Goal: Information Seeking & Learning: Learn about a topic

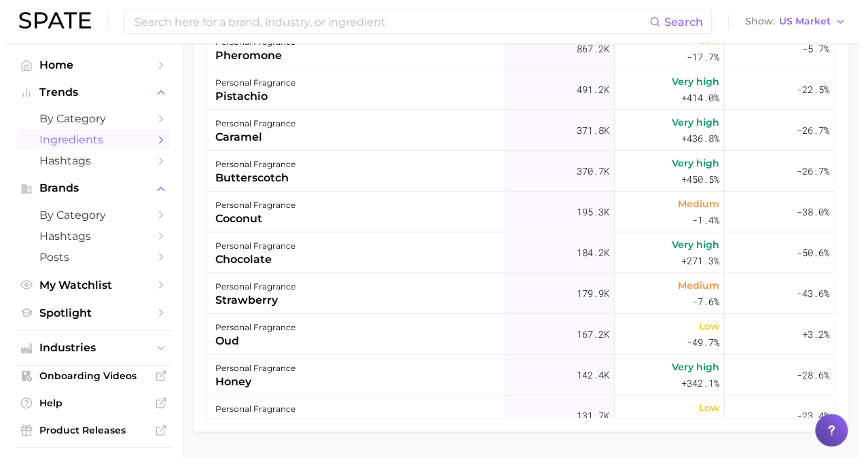
scroll to position [249, 0]
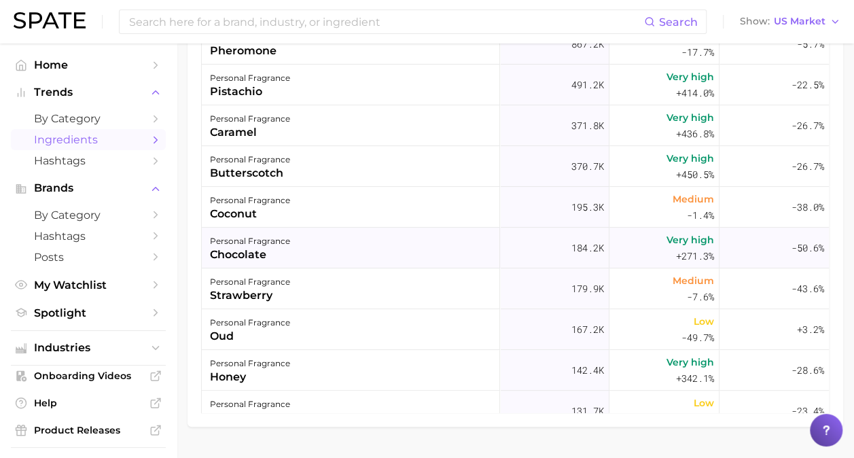
click at [252, 254] on div "chocolate" at bounding box center [250, 255] width 80 height 16
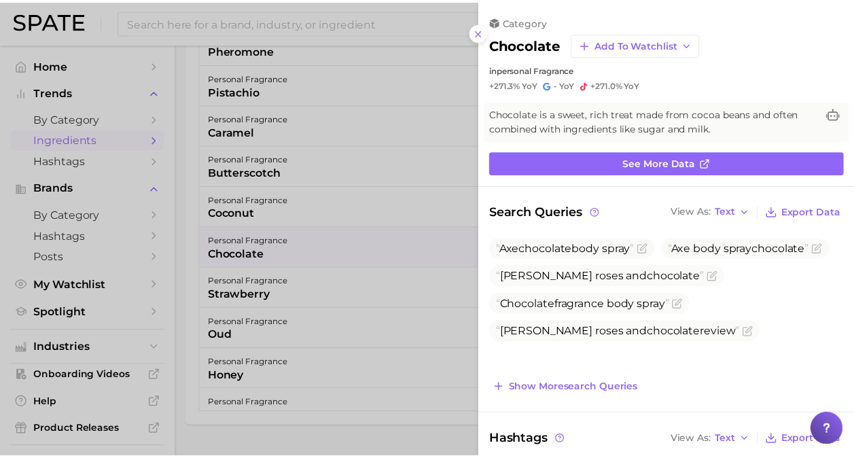
scroll to position [0, 0]
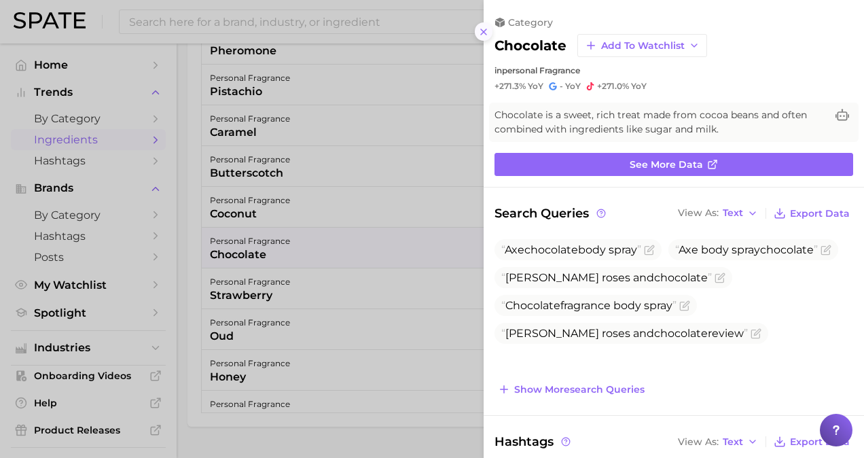
click at [486, 31] on icon at bounding box center [483, 31] width 11 height 11
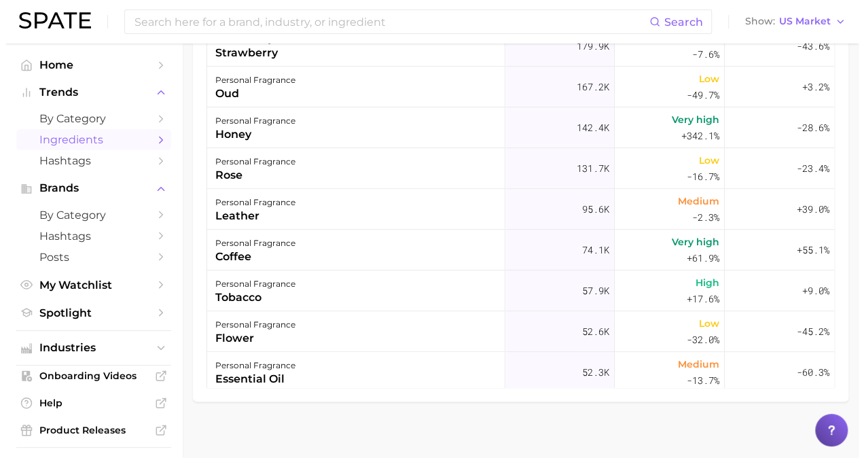
scroll to position [326, 0]
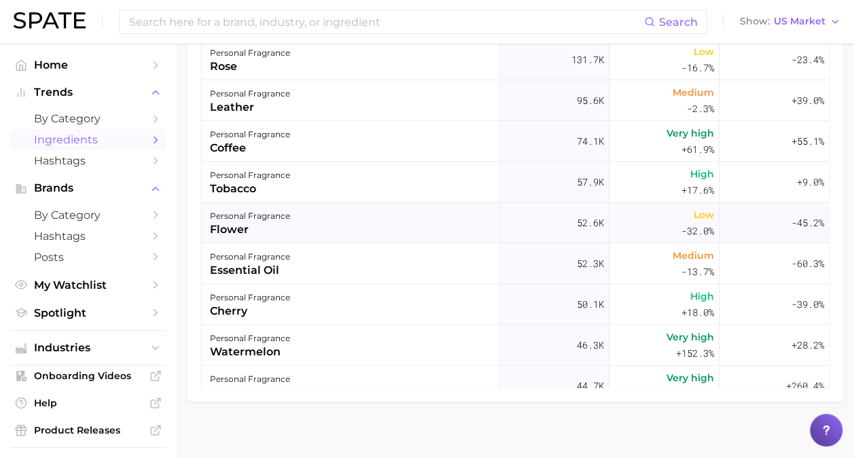
click at [382, 224] on div "personal fragrance flower" at bounding box center [351, 222] width 298 height 41
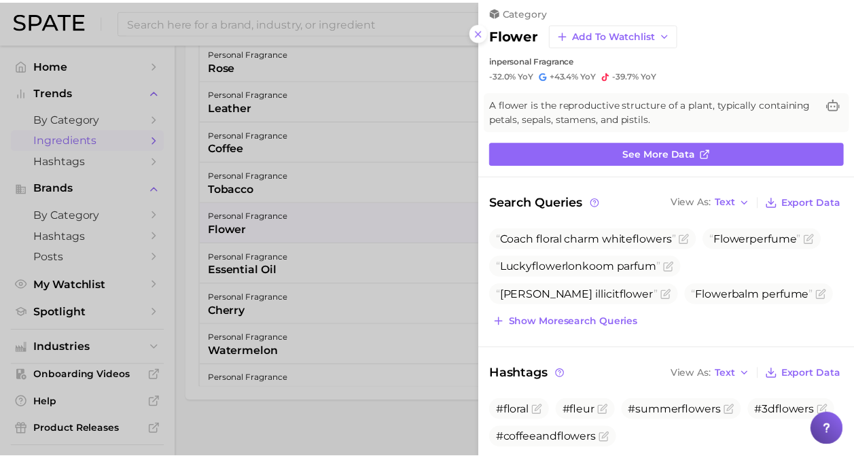
scroll to position [0, 0]
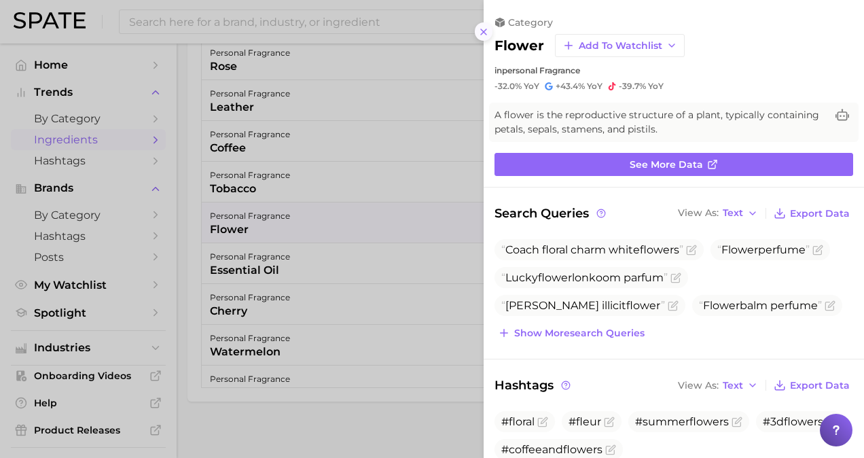
click at [485, 30] on line at bounding box center [483, 31] width 5 height 5
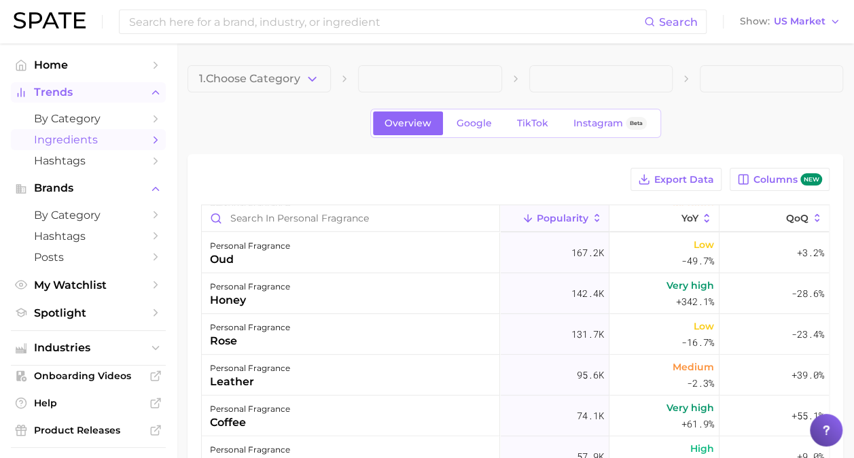
click at [99, 95] on span "Trends" at bounding box center [88, 92] width 109 height 12
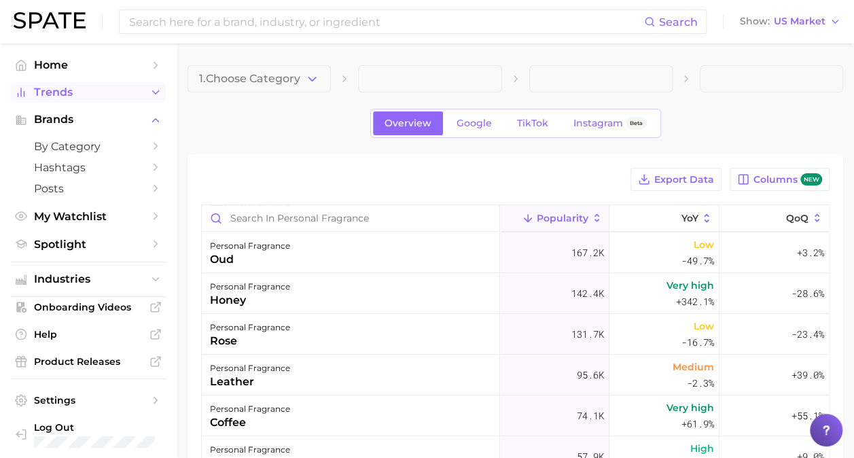
click at [99, 95] on span "Trends" at bounding box center [88, 92] width 109 height 12
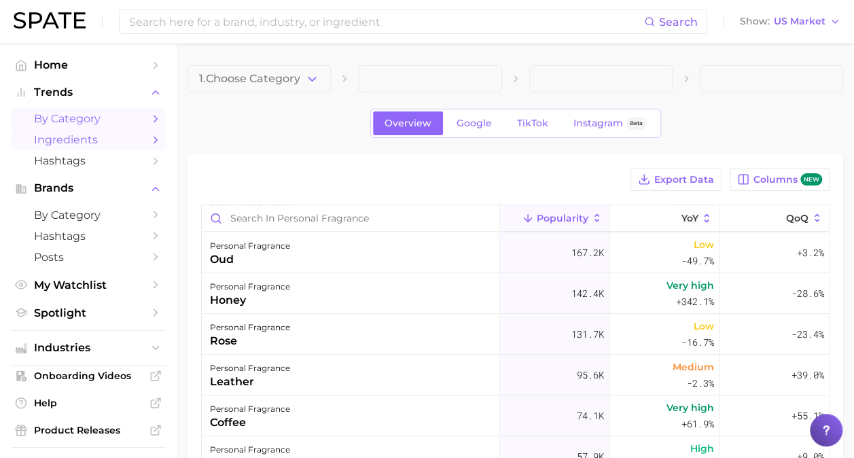
click at [77, 114] on span "by Category" at bounding box center [88, 118] width 109 height 13
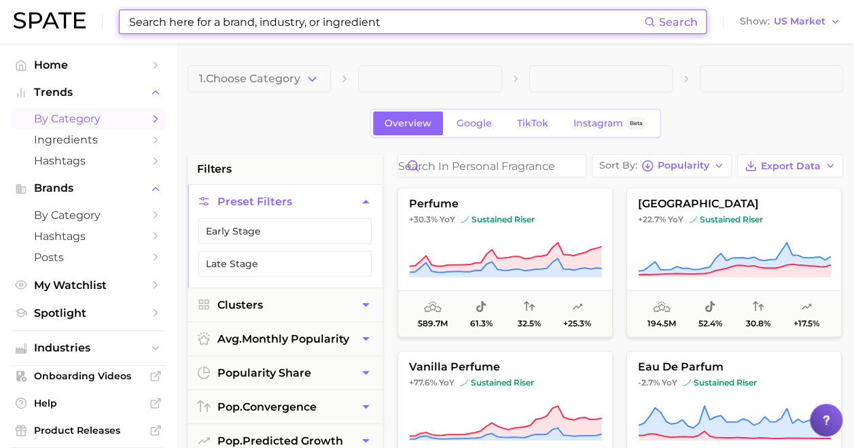
click at [165, 25] on input at bounding box center [386, 21] width 516 height 23
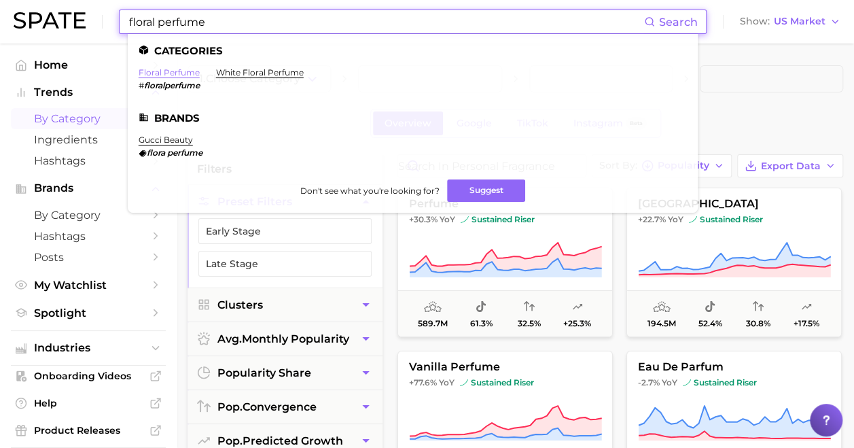
type input "floral perfume"
click at [165, 69] on link "floral perfume" at bounding box center [169, 72] width 61 height 10
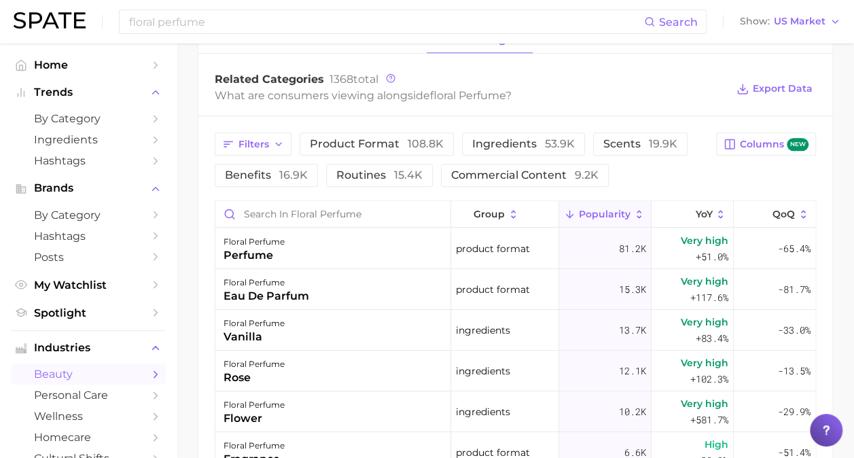
scroll to position [650, 0]
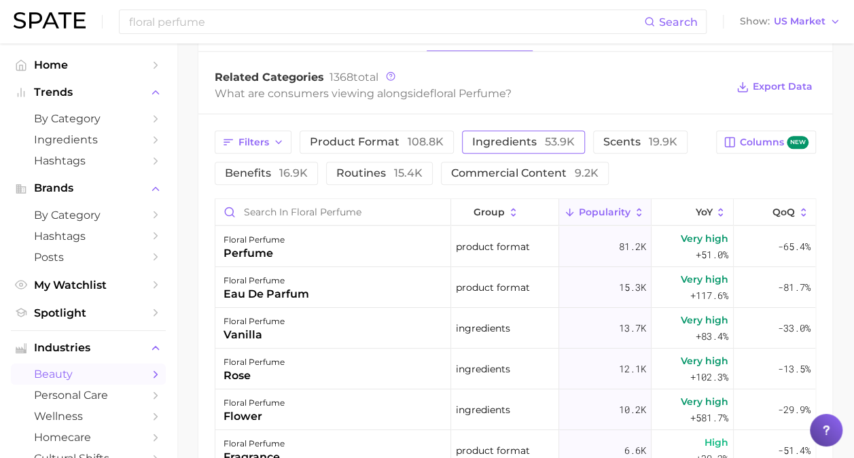
click at [504, 137] on span "ingredients 53.9k" at bounding box center [523, 142] width 103 height 11
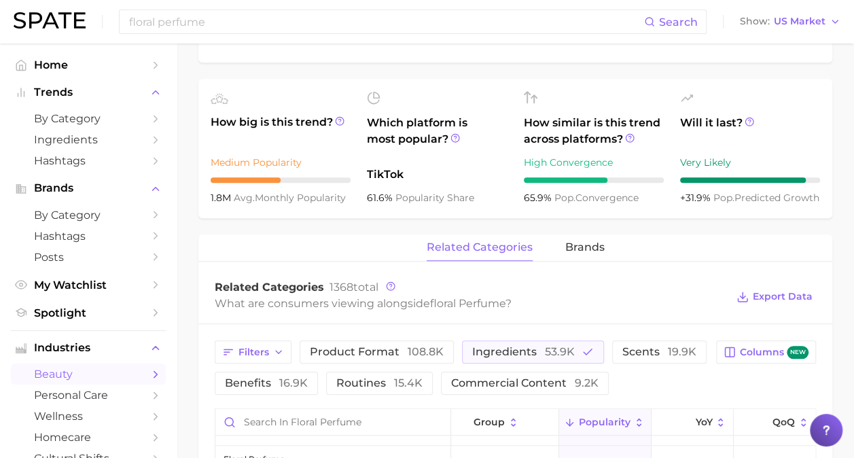
scroll to position [443, 0]
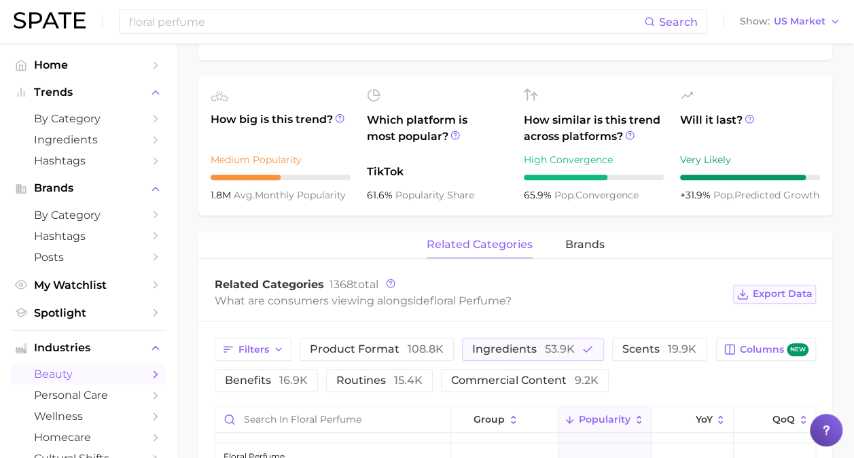
click at [766, 293] on span "Export Data" at bounding box center [783, 294] width 60 height 12
click at [375, 352] on span "product format 108.8k" at bounding box center [377, 349] width 134 height 11
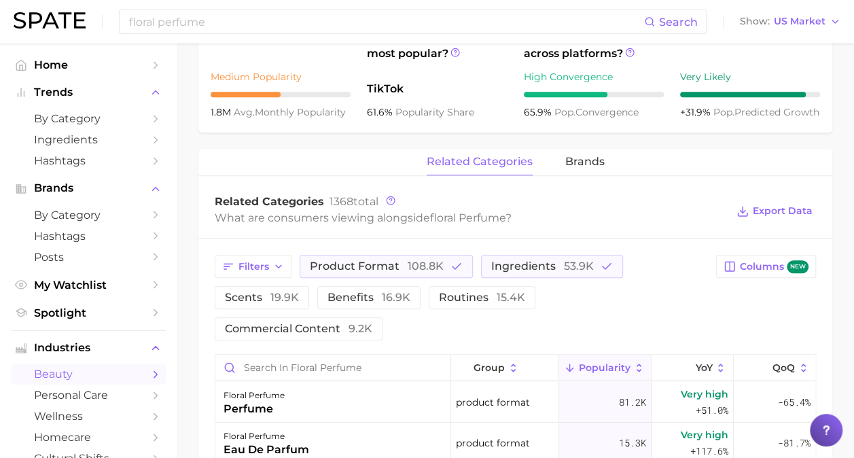
scroll to position [527, 0]
click at [259, 295] on span "scents 19.9k" at bounding box center [262, 296] width 74 height 11
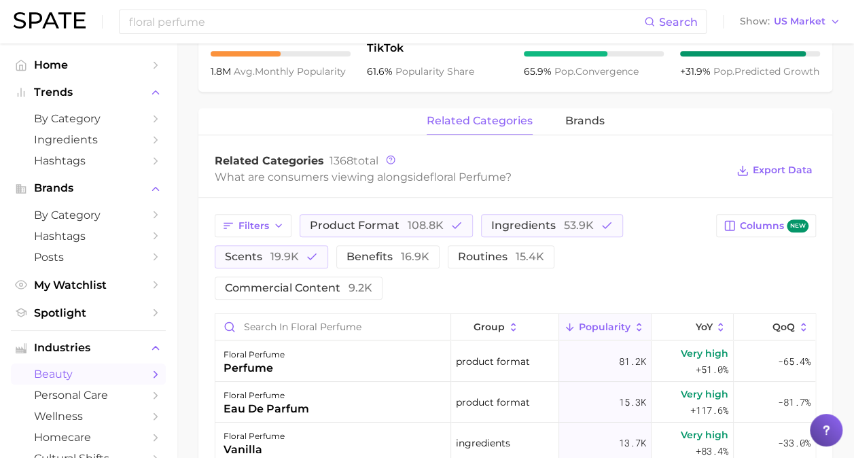
scroll to position [554, 0]
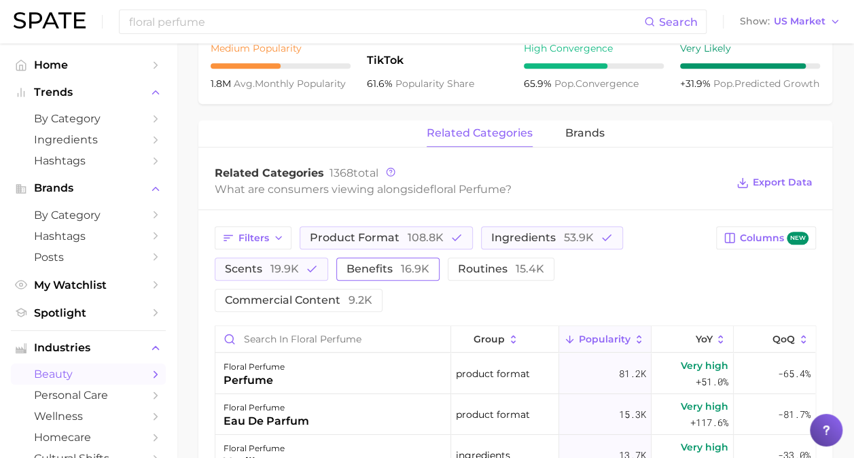
click at [391, 266] on span "benefits 16.9k" at bounding box center [387, 269] width 83 height 11
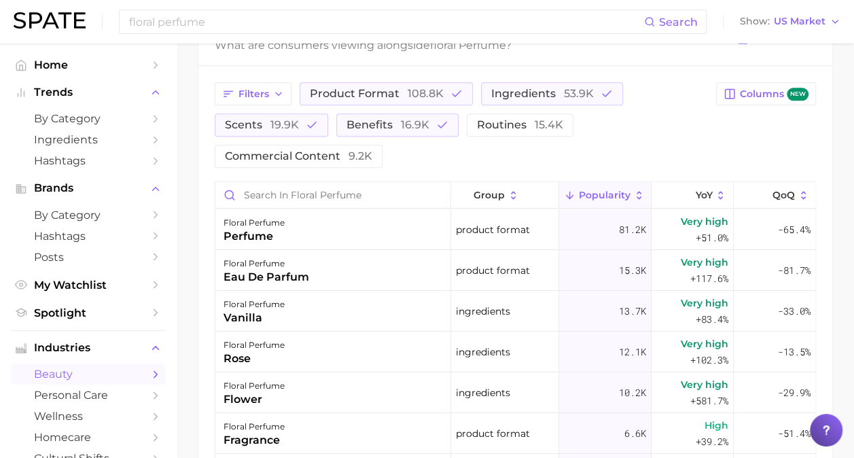
scroll to position [600, 0]
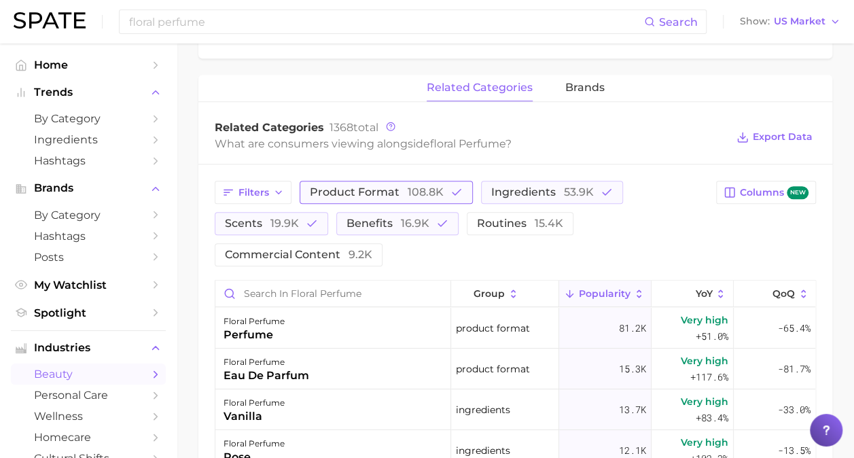
click at [424, 193] on span "108.8k" at bounding box center [426, 191] width 36 height 13
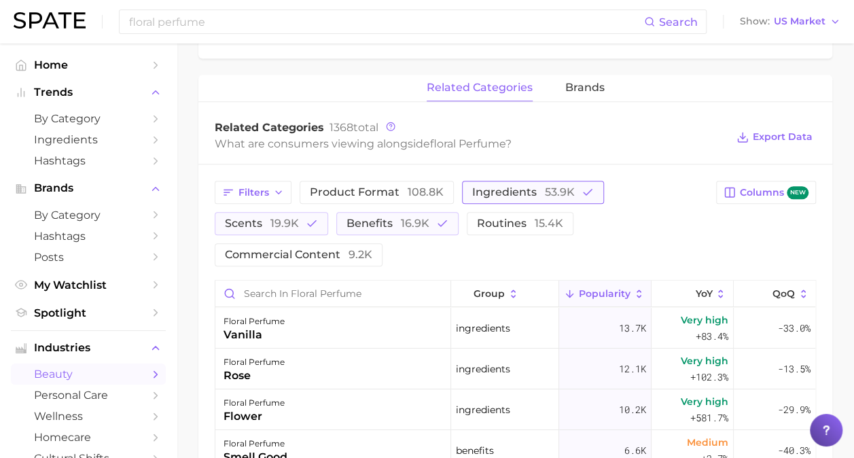
click at [527, 196] on span "ingredients 53.9k" at bounding box center [523, 192] width 103 height 11
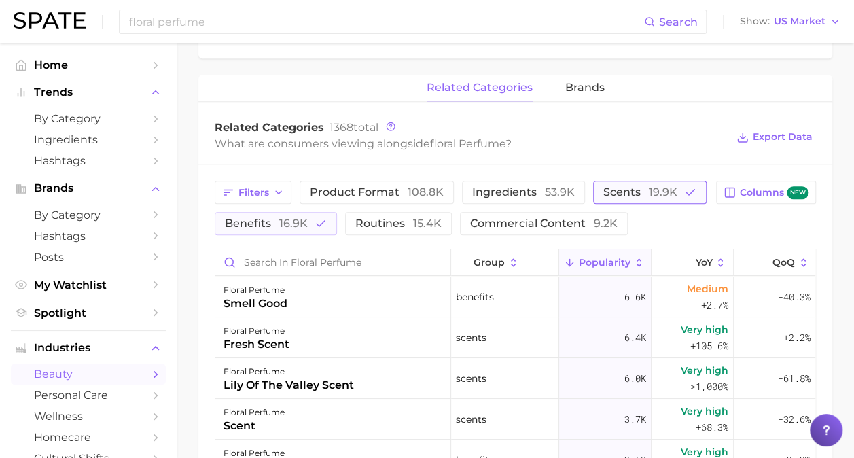
click at [662, 193] on span "19.9k" at bounding box center [663, 191] width 29 height 13
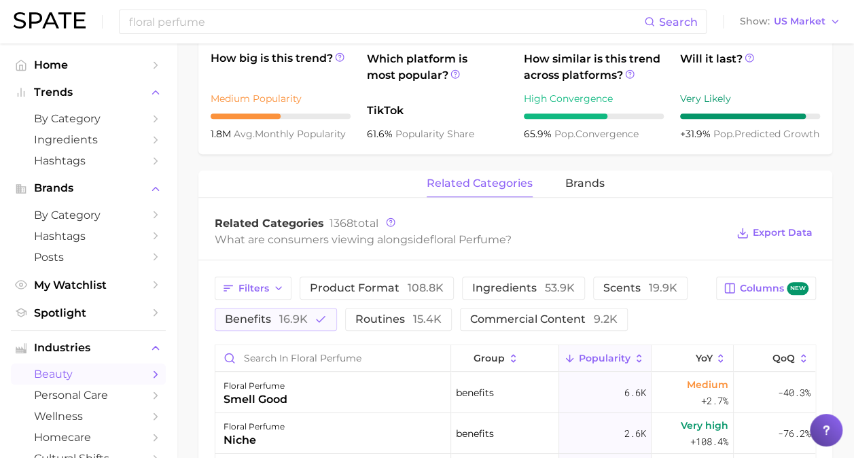
scroll to position [501, 0]
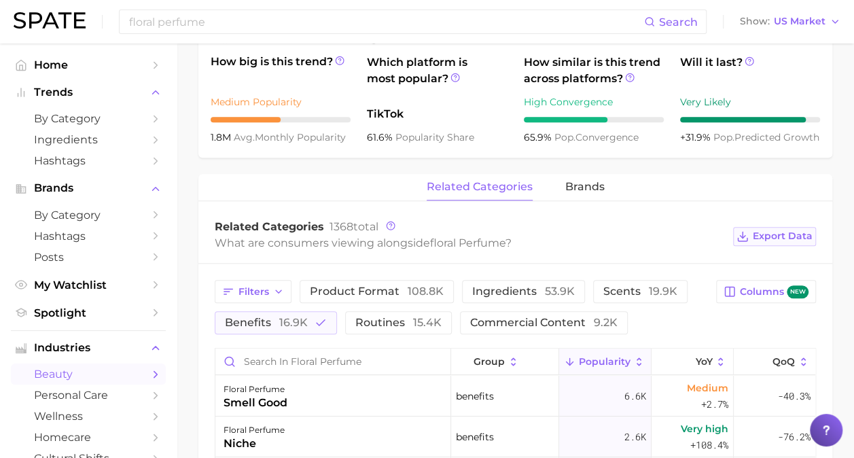
click at [773, 236] on span "Export Data" at bounding box center [783, 236] width 60 height 12
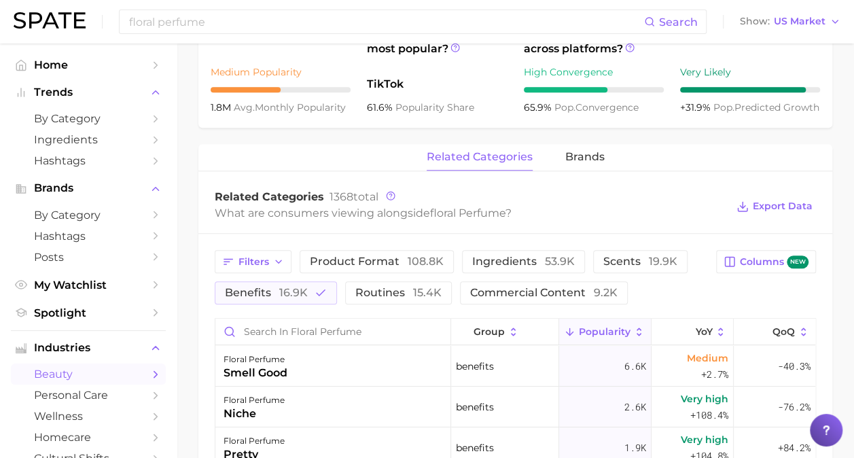
scroll to position [537, 0]
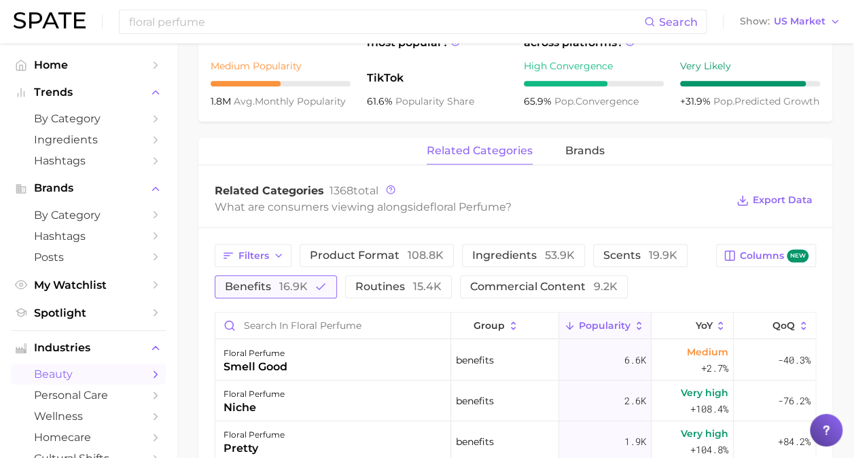
click at [259, 285] on span "benefits 16.9k" at bounding box center [266, 286] width 83 height 11
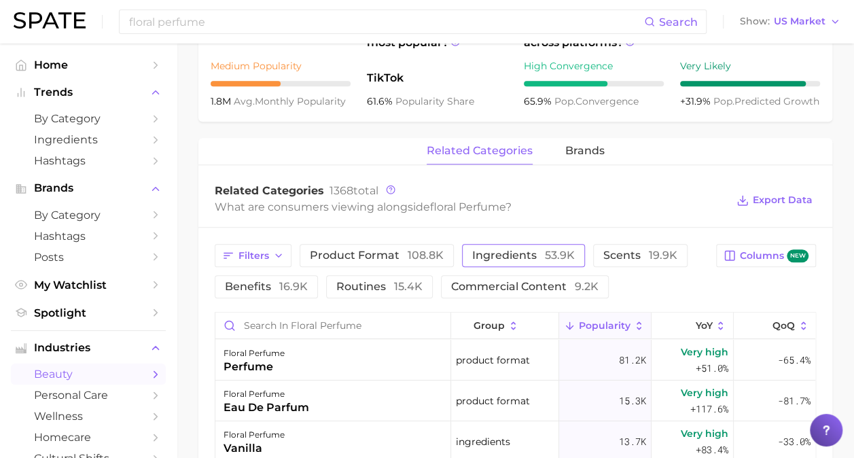
click at [472, 257] on span "ingredients 53.9k" at bounding box center [523, 255] width 103 height 11
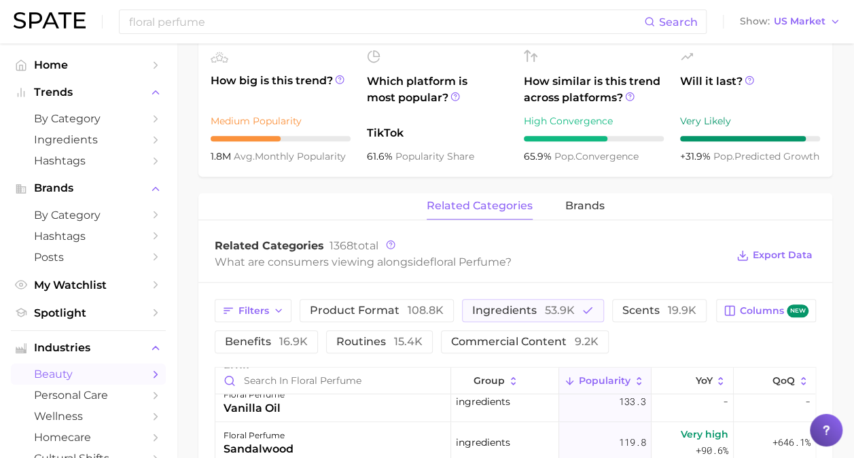
scroll to position [492, 0]
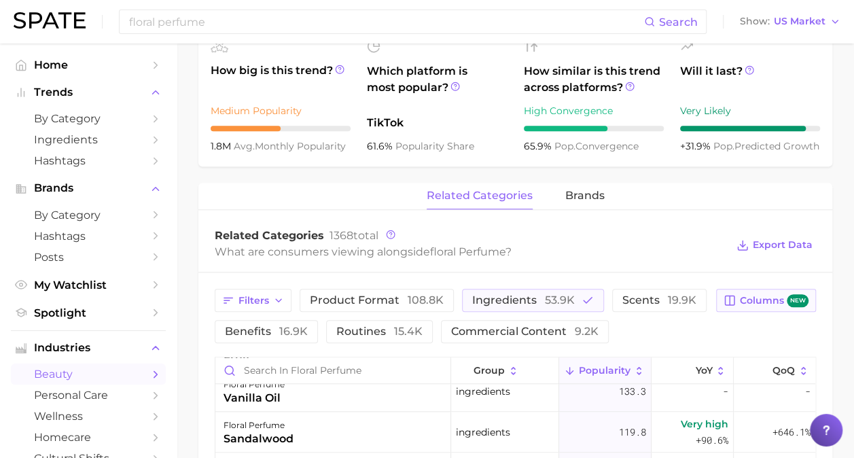
click at [746, 308] on button "Columns new" at bounding box center [766, 300] width 100 height 23
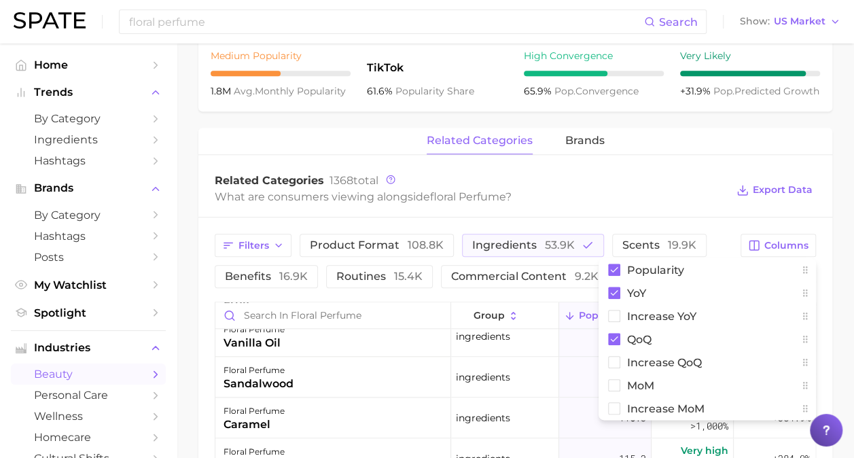
scroll to position [543, 0]
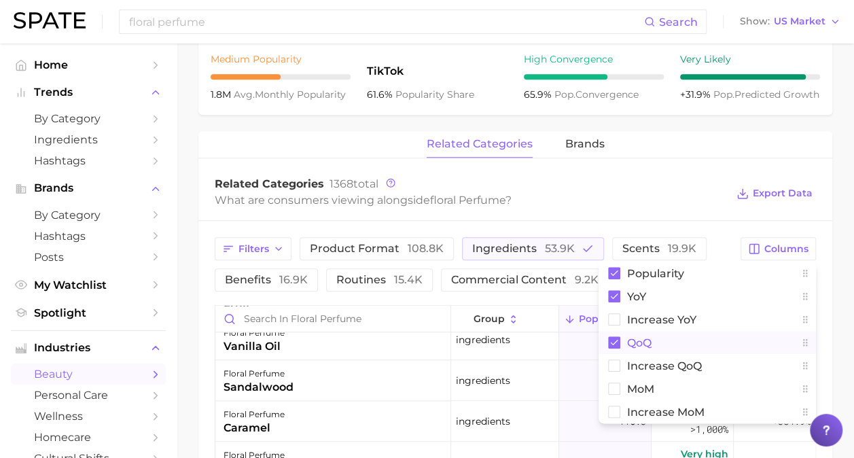
click at [613, 341] on rect at bounding box center [614, 342] width 12 height 12
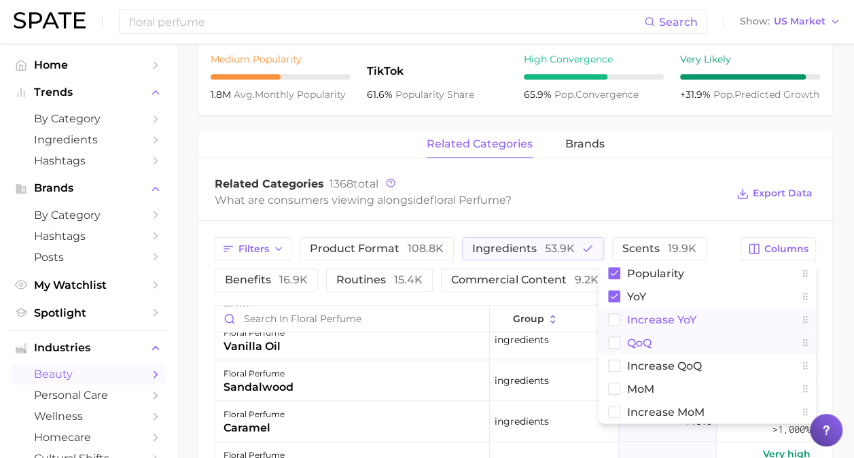
click at [613, 321] on rect at bounding box center [615, 320] width 12 height 12
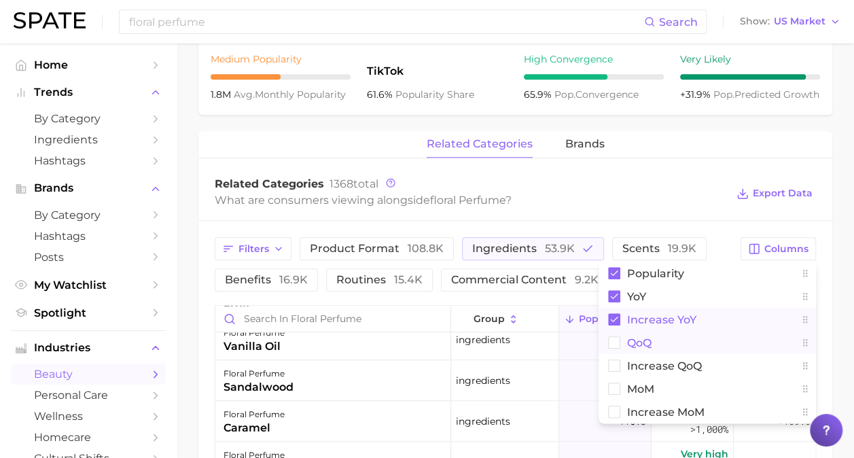
click at [838, 327] on main "1. floral perfume Overview Google TikTok Instagram Beta floral perfume Add to W…" at bounding box center [515, 173] width 677 height 1347
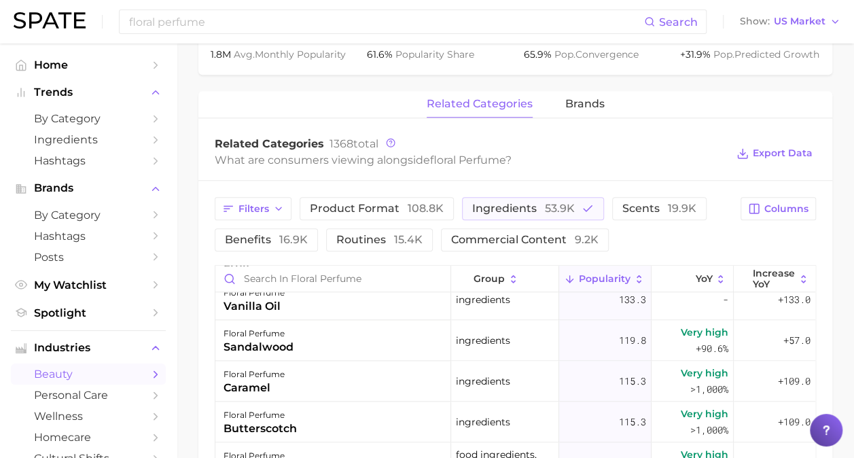
scroll to position [590, 0]
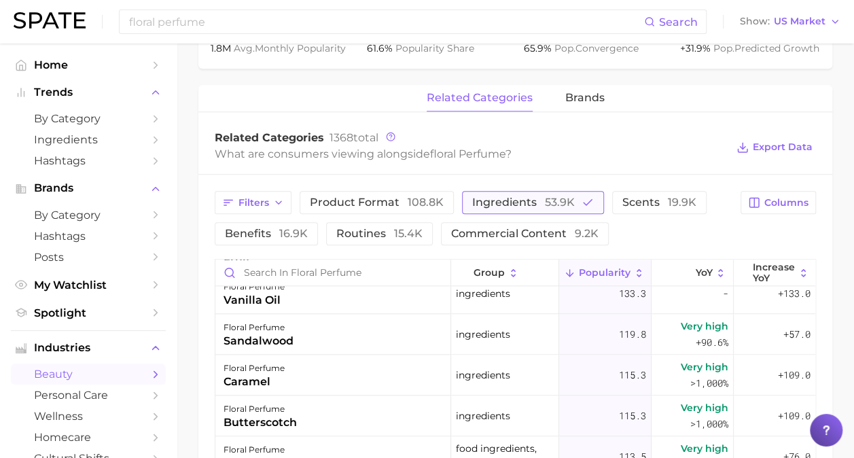
click at [528, 201] on span "ingredients 53.9k" at bounding box center [523, 202] width 103 height 11
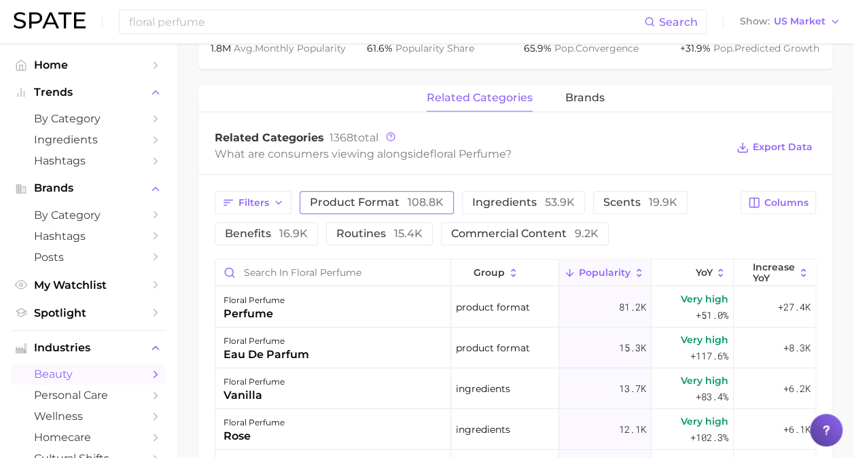
click at [353, 206] on span "product format 108.8k" at bounding box center [377, 202] width 134 height 11
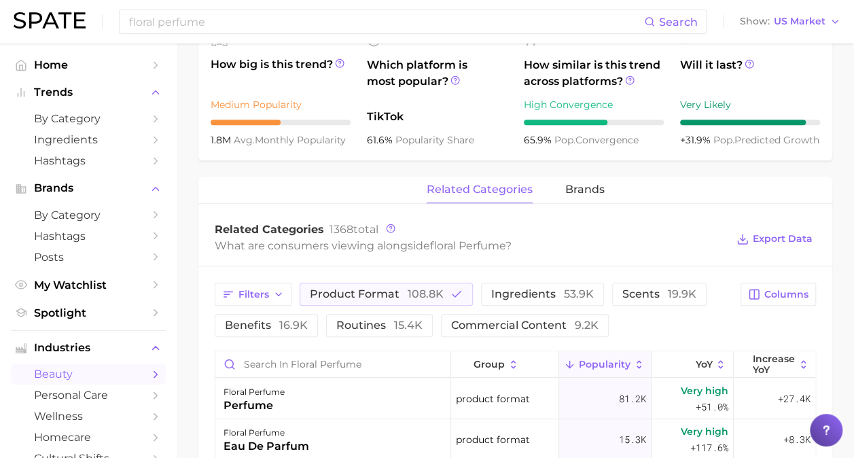
scroll to position [494, 0]
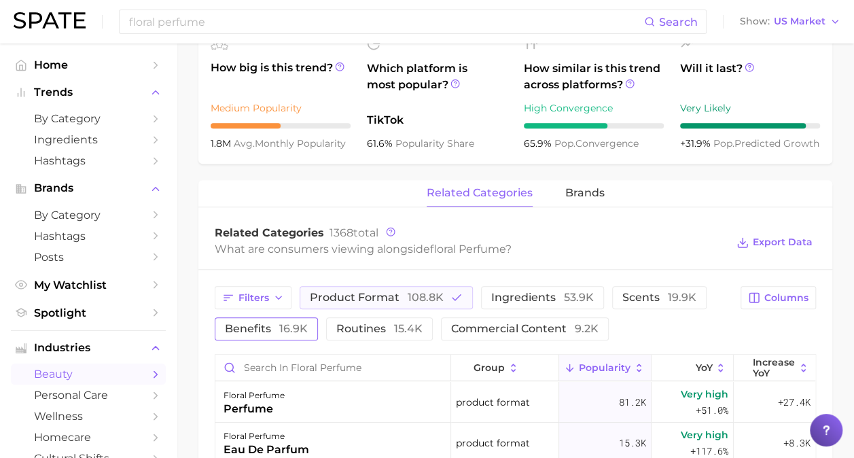
click at [293, 326] on span "16.9k" at bounding box center [293, 328] width 29 height 13
click at [426, 300] on span "108.8k" at bounding box center [426, 297] width 36 height 13
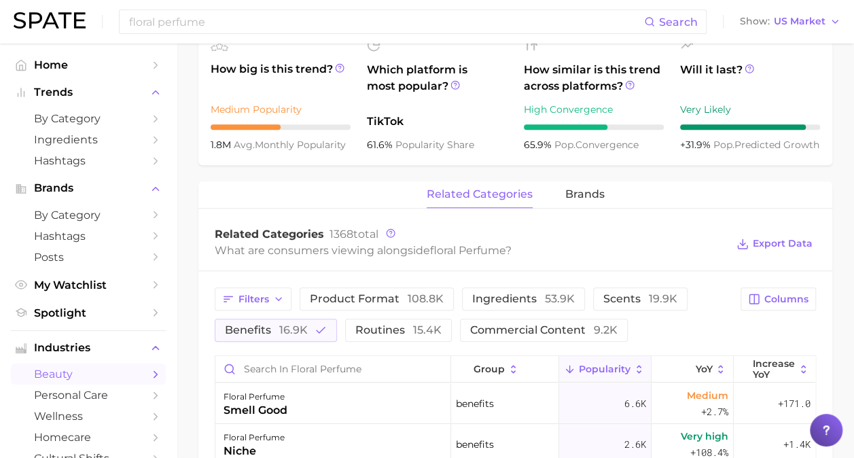
scroll to position [484, 0]
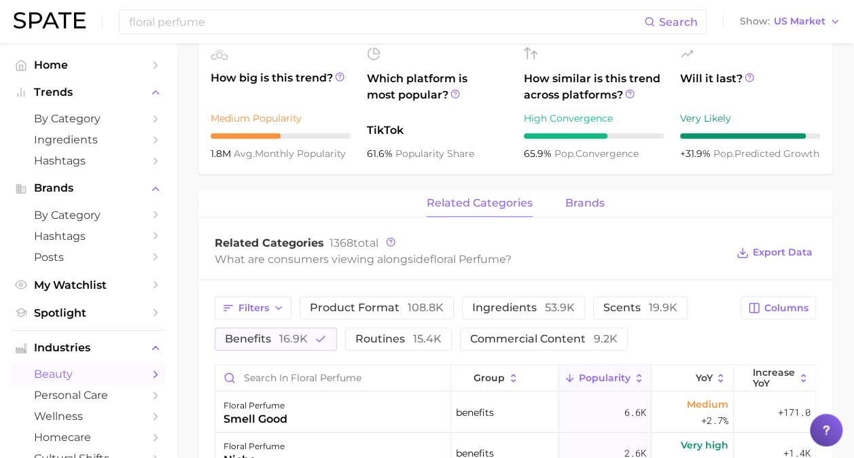
click at [570, 210] on button "brands" at bounding box center [584, 203] width 39 height 26
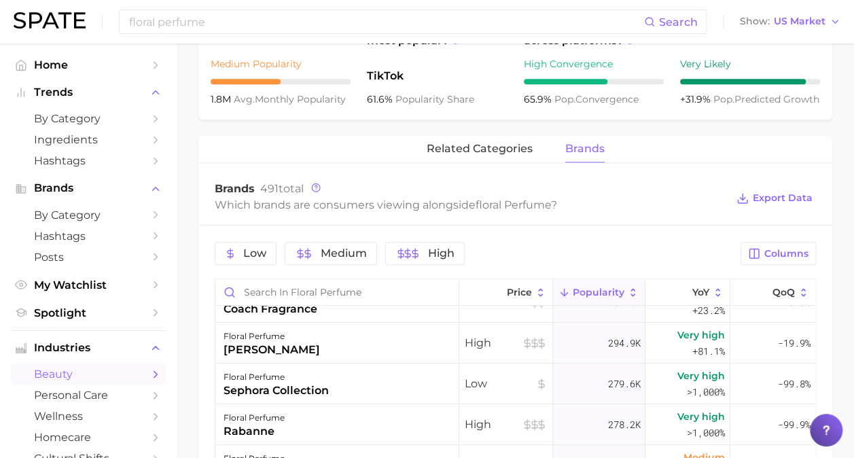
scroll to position [544, 0]
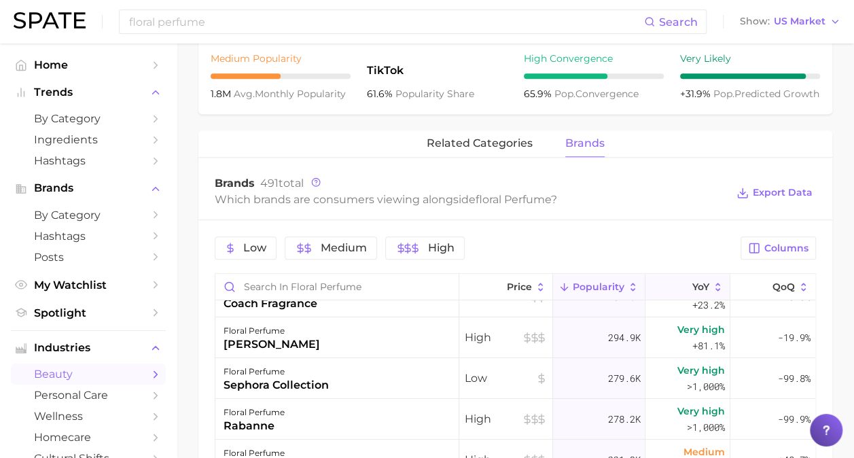
click at [692, 281] on span "YoY" at bounding box center [700, 286] width 17 height 11
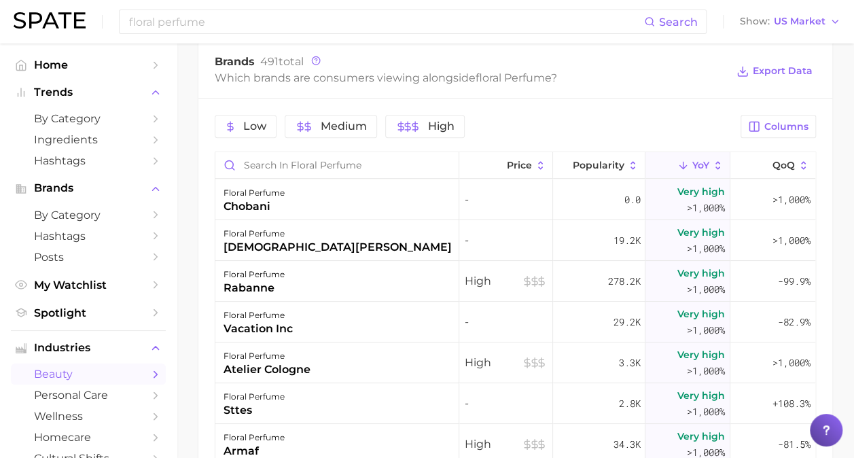
scroll to position [670, 0]
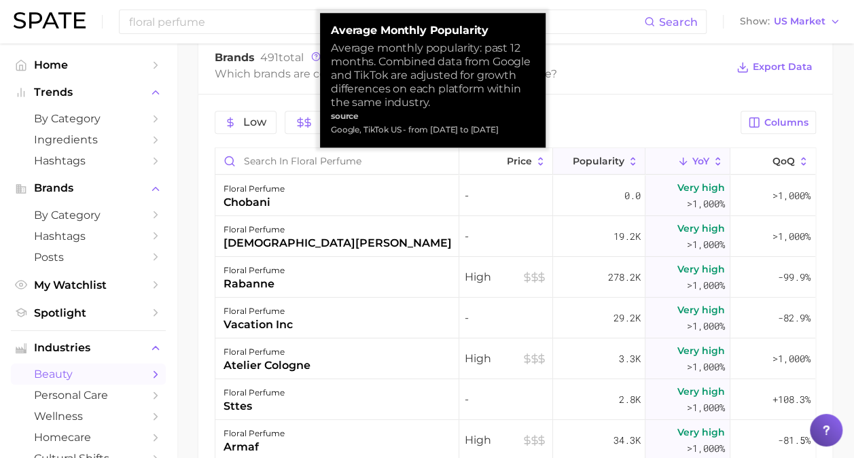
click at [589, 159] on span "Popularity" at bounding box center [599, 161] width 52 height 11
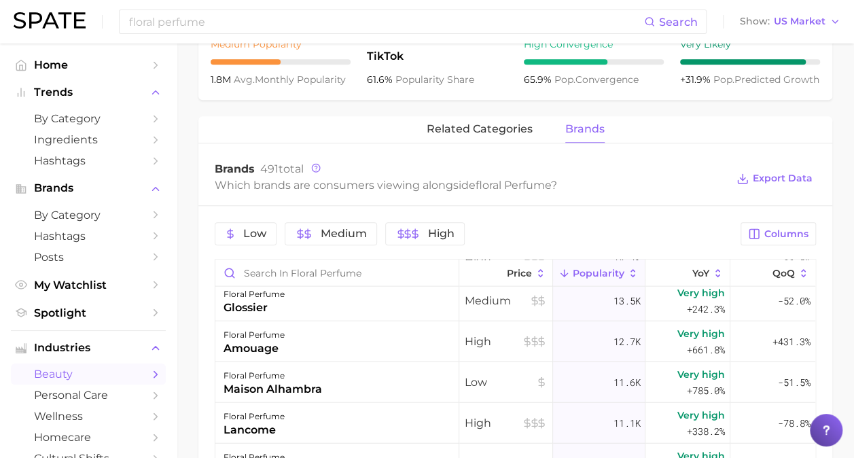
scroll to position [552, 0]
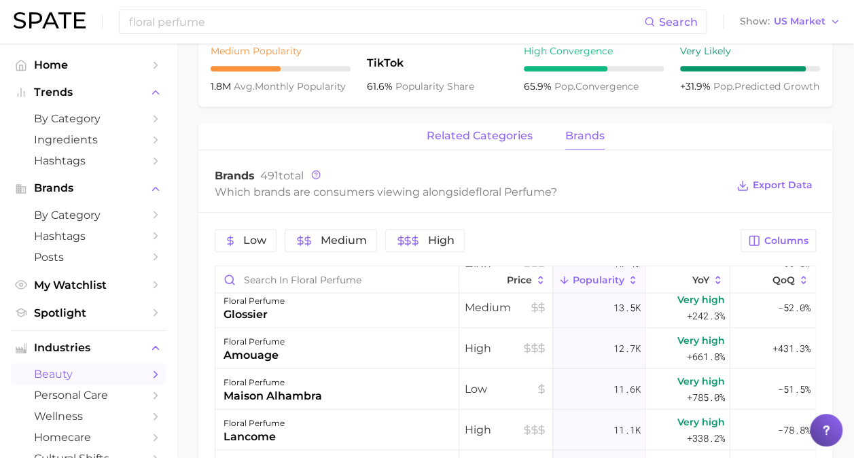
click at [506, 132] on span "related categories" at bounding box center [480, 136] width 106 height 12
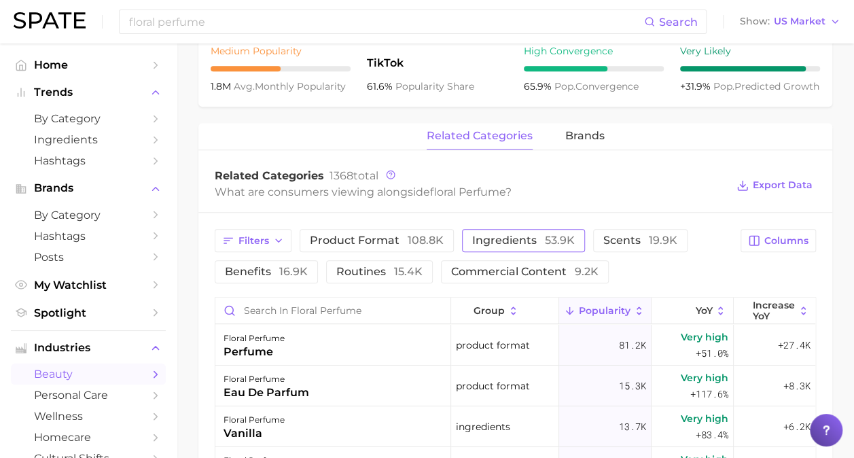
click at [536, 240] on span "ingredients 53.9k" at bounding box center [523, 240] width 103 height 11
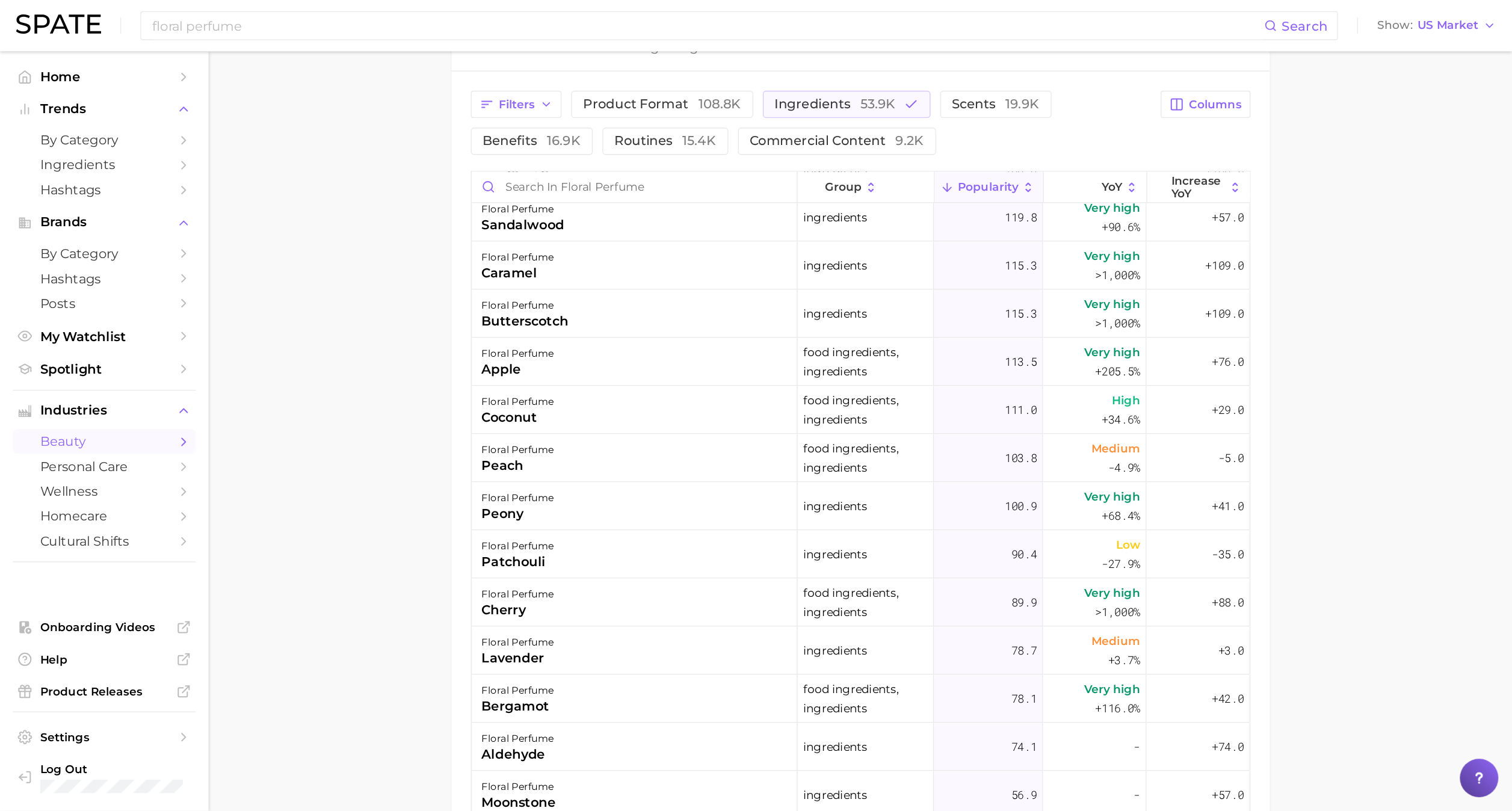
scroll to position [766, 0]
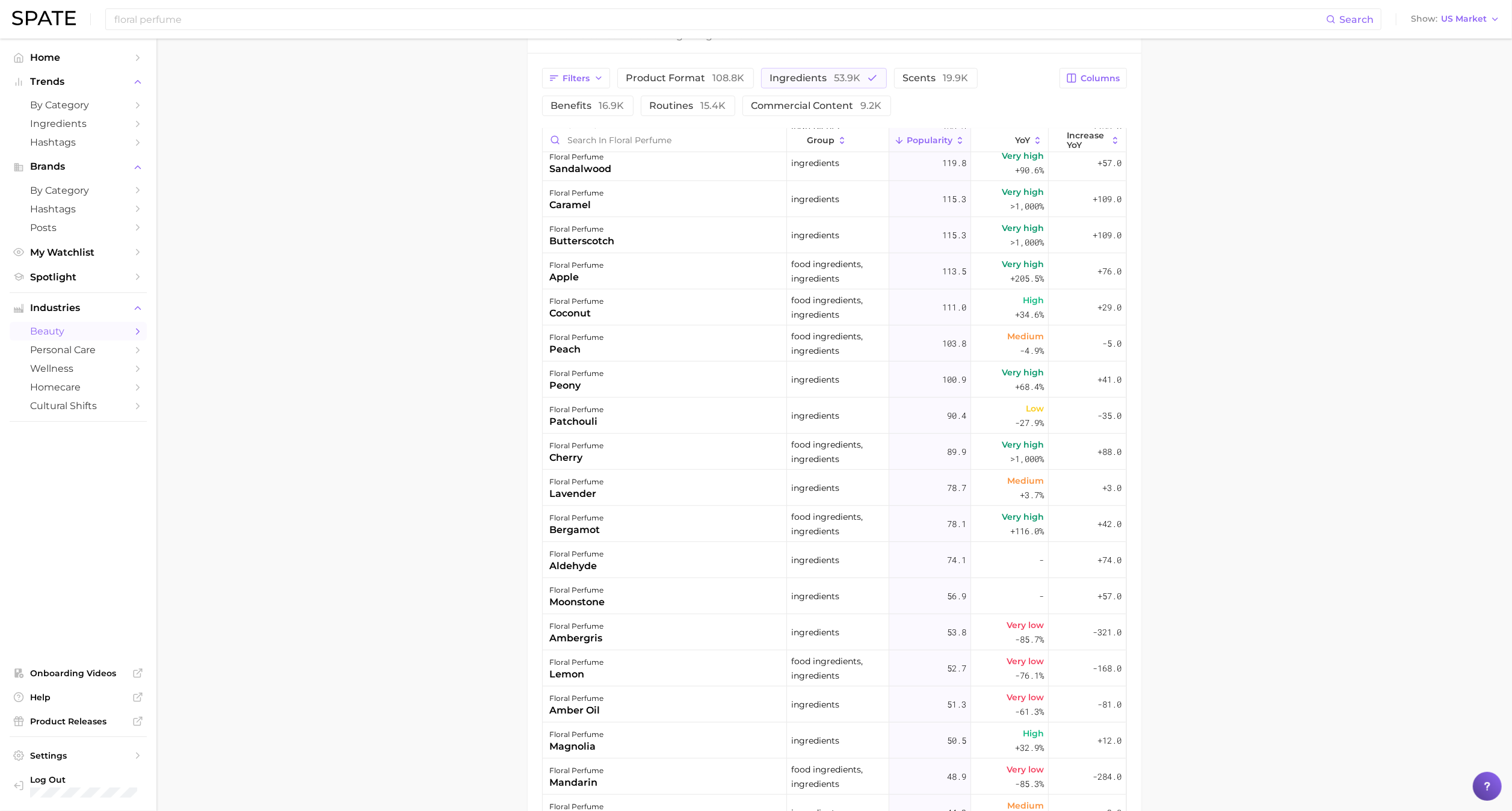
drag, startPoint x: 747, startPoint y: 0, endPoint x: 374, endPoint y: 196, distance: 421.4
click at [374, 196] on main "1. floral perfume Overview Google TikTok Instagram Beta floral perfume Add to W…" at bounding box center [834, 214] width 1355 height 1598
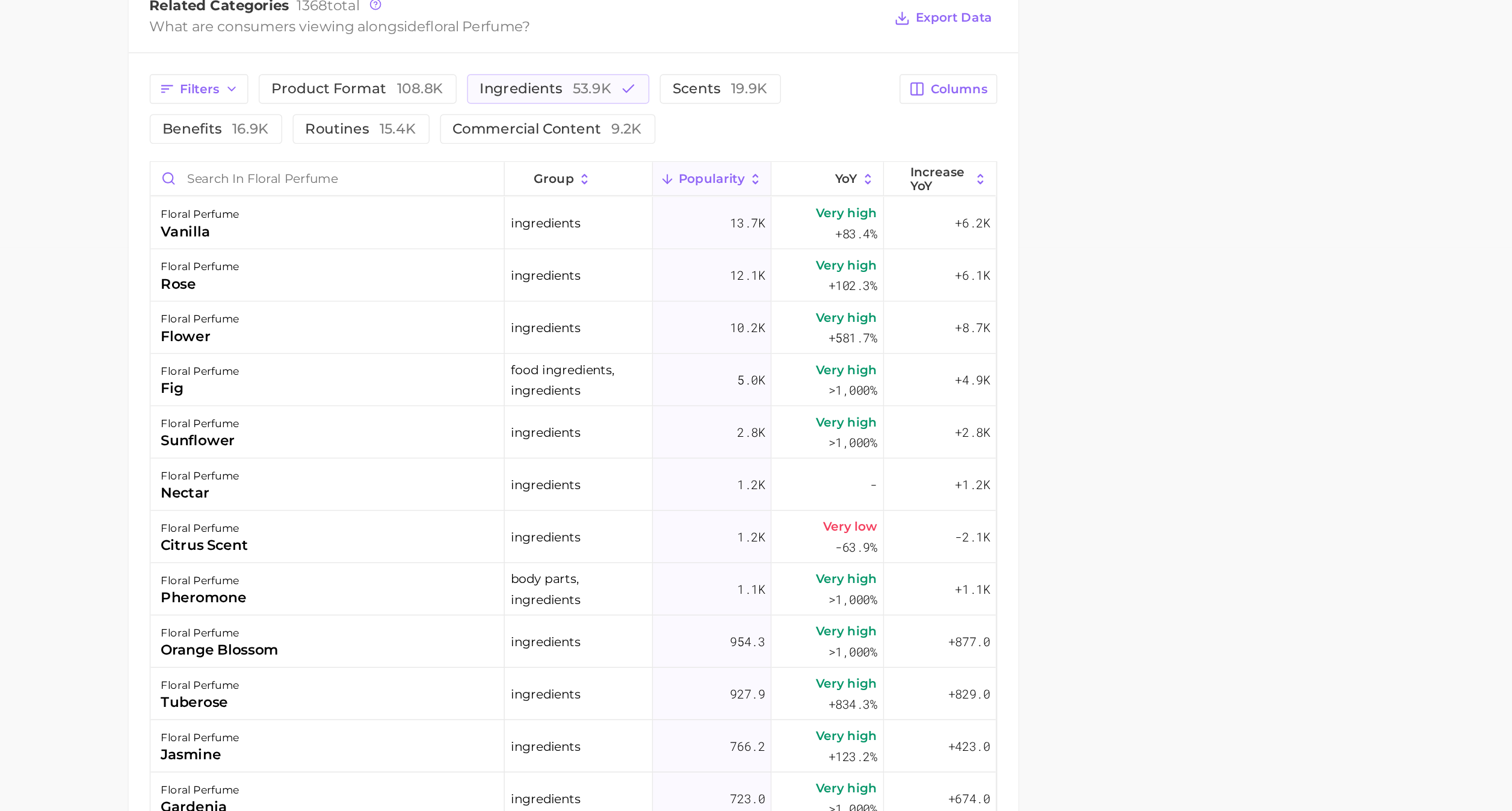
scroll to position [484, 0]
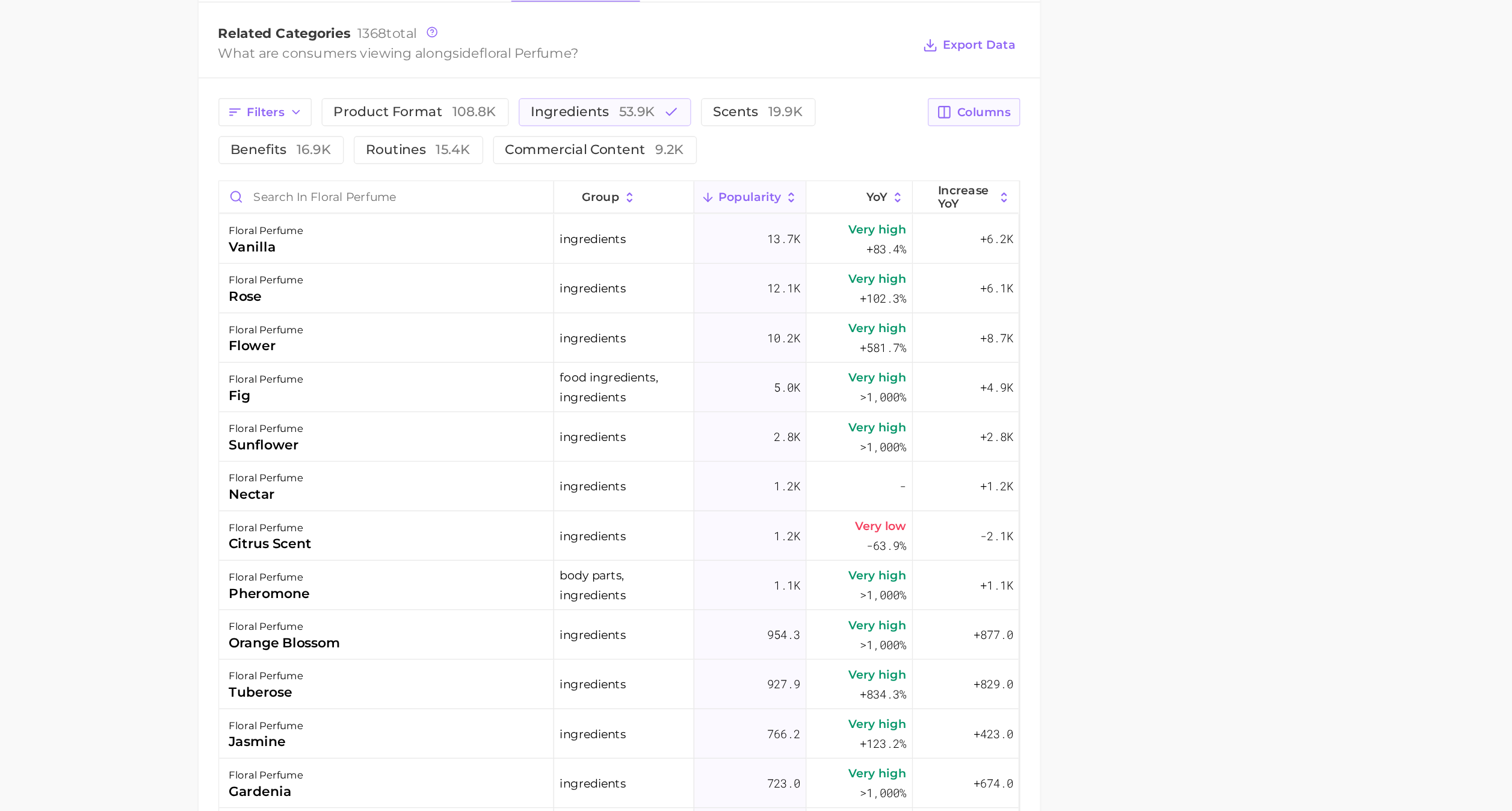
click at [756, 228] on button "Columns" at bounding box center [1092, 217] width 66 height 20
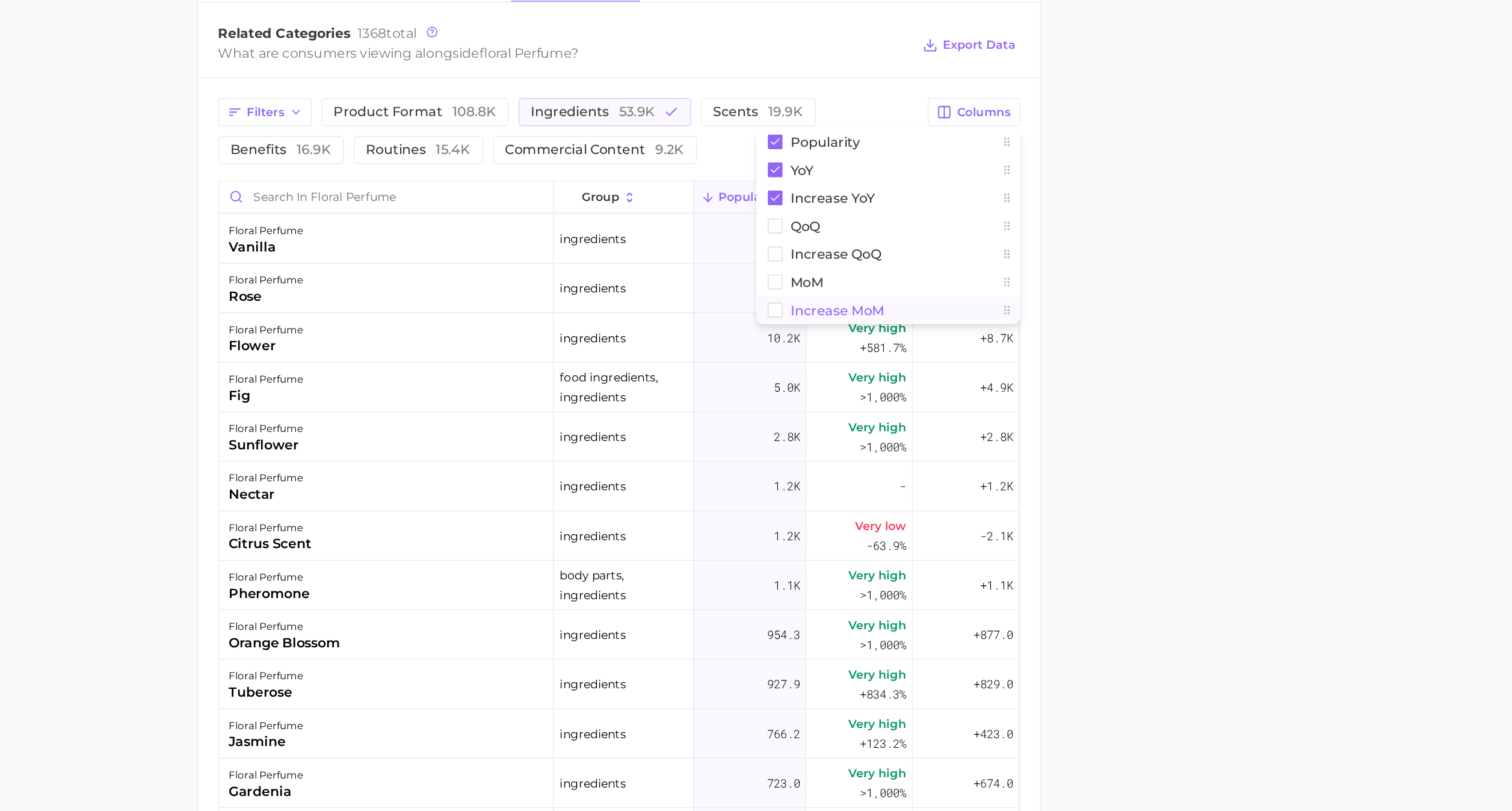
click at [756, 350] on main "1. floral perfume Overview Google TikTok Instagram Beta floral perfume Add to W…" at bounding box center [834, 353] width 1355 height 1598
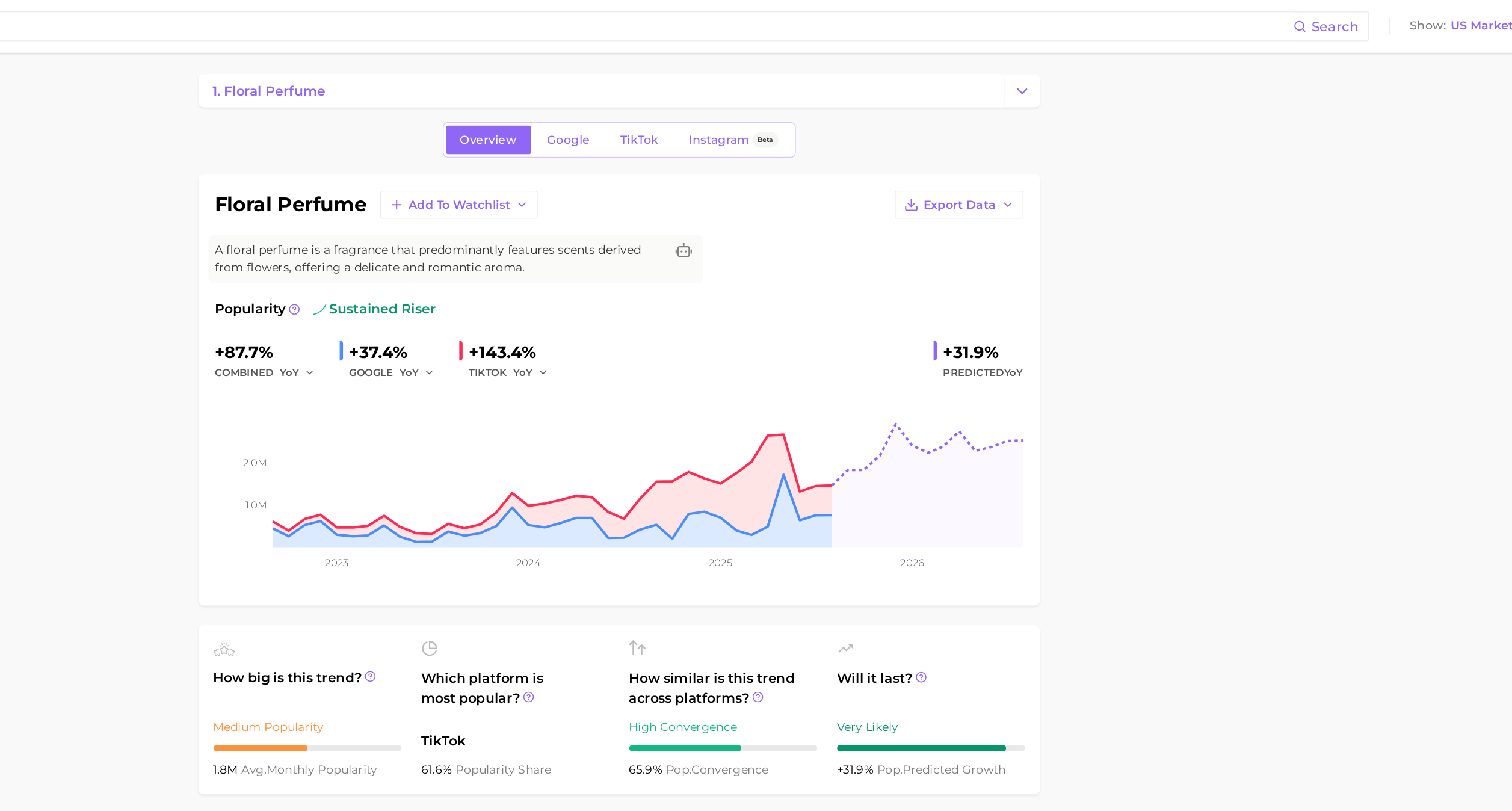
scroll to position [0, 0]
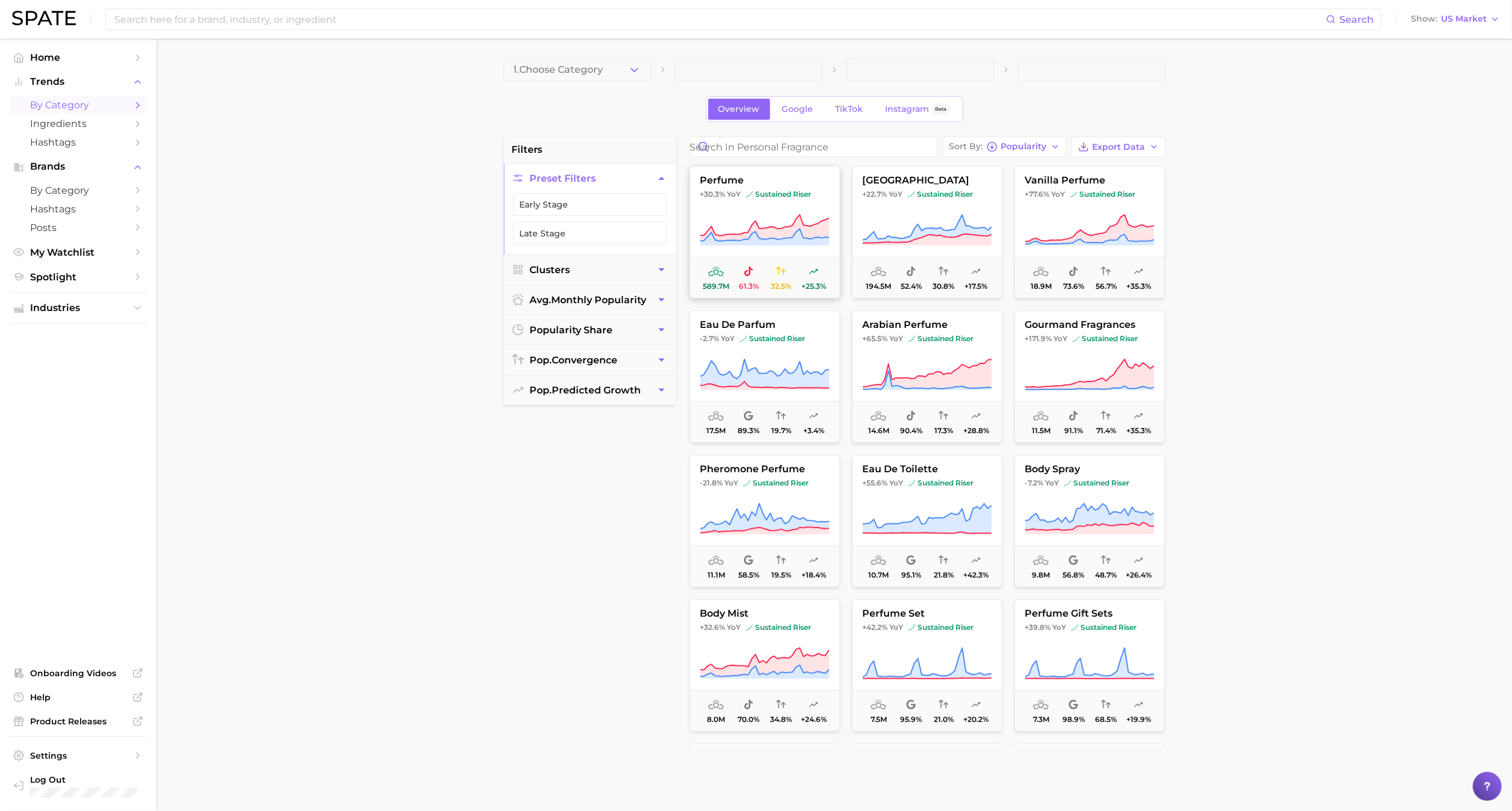
click at [756, 175] on span "perfume" at bounding box center [764, 181] width 149 height 11
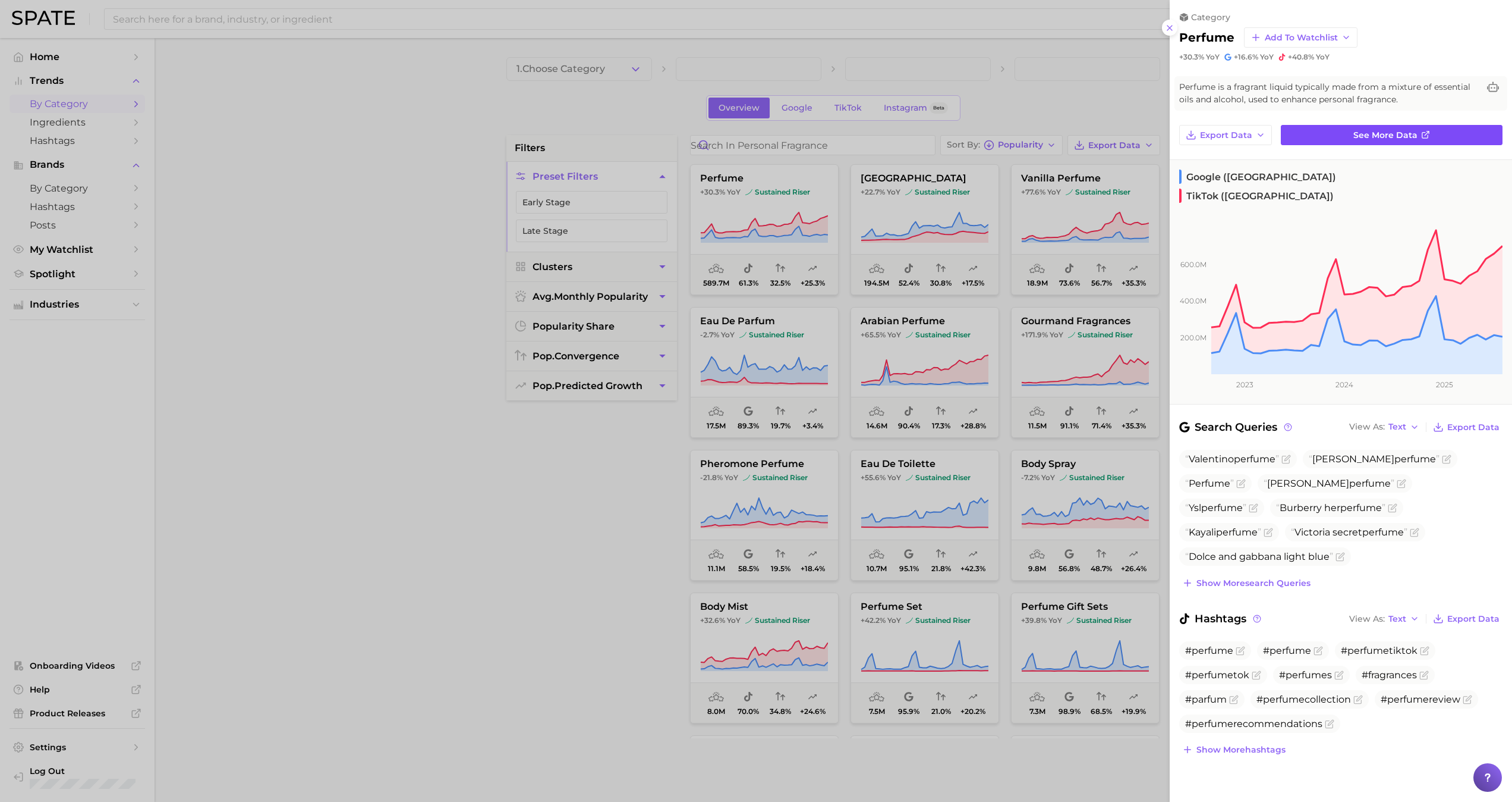
click at [746, 137] on span "See more data" at bounding box center [1385, 136] width 64 height 11
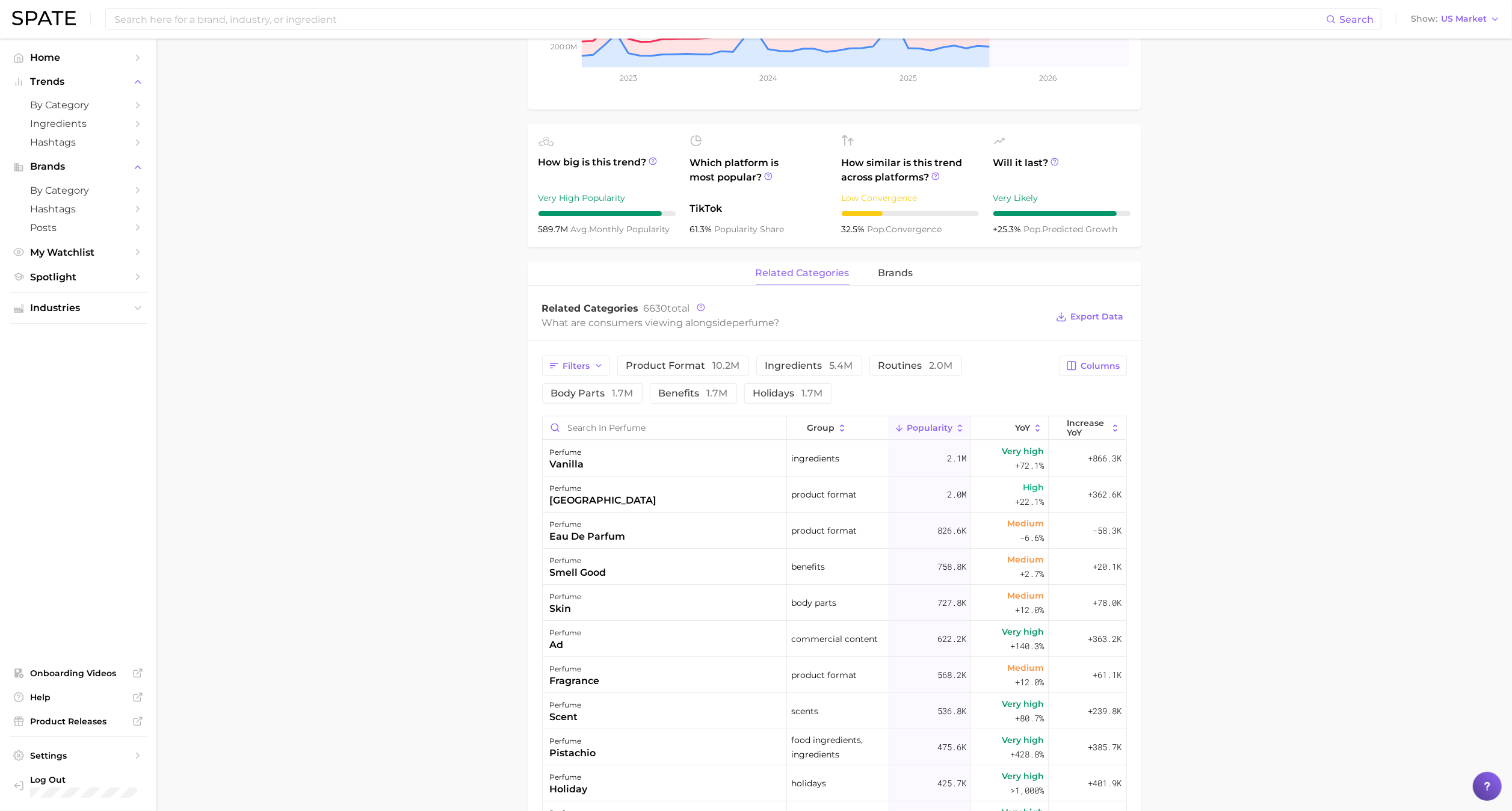
scroll to position [374, 0]
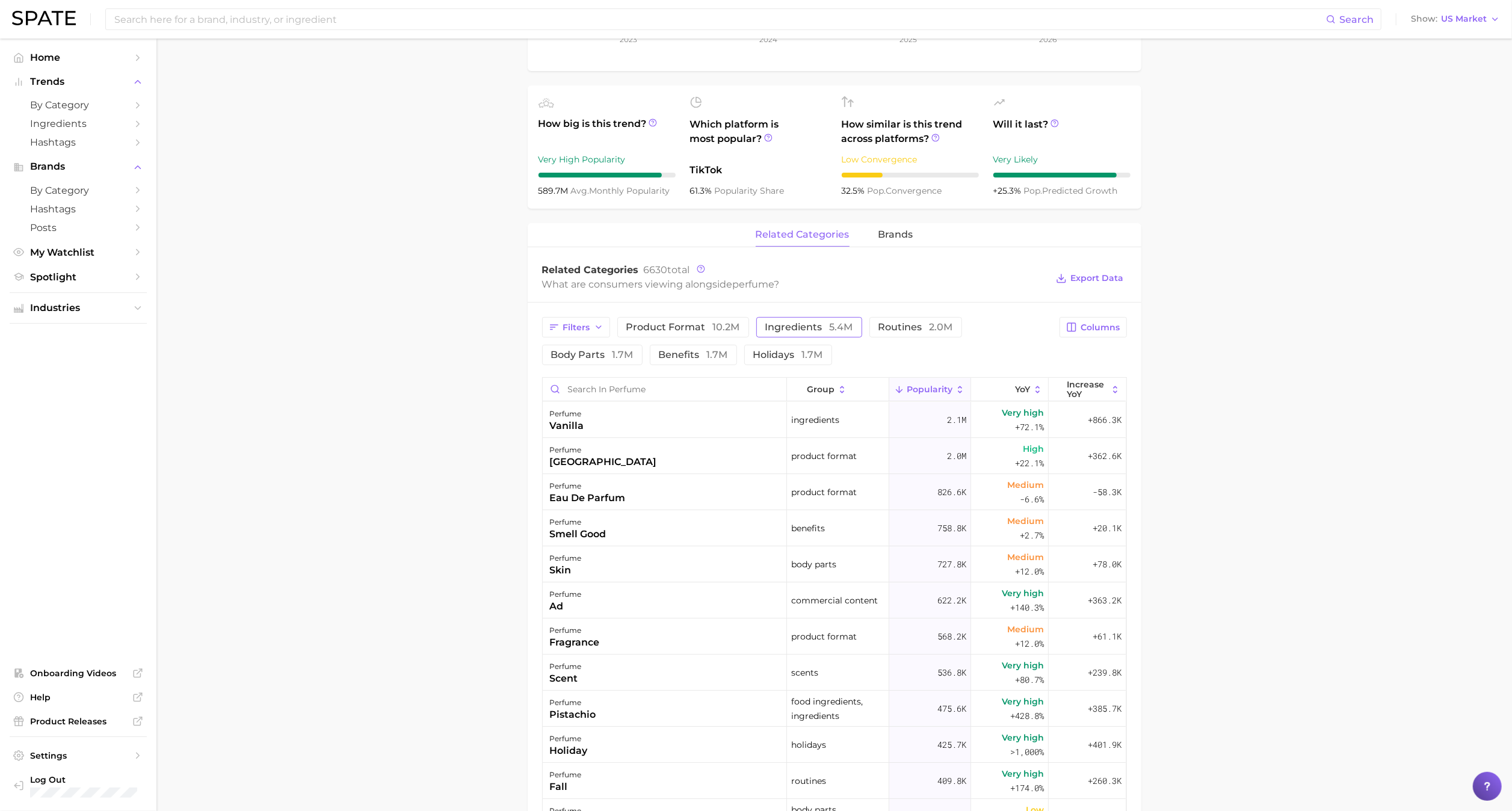
click at [756, 321] on button "ingredients 5.4m" at bounding box center [810, 327] width 106 height 20
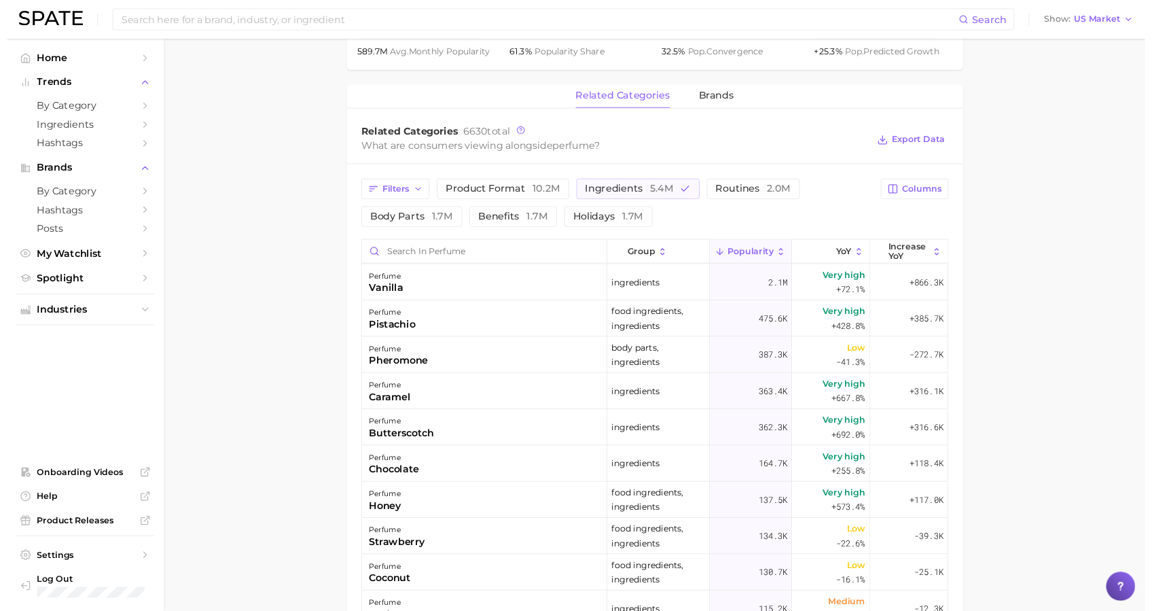
scroll to position [579, 0]
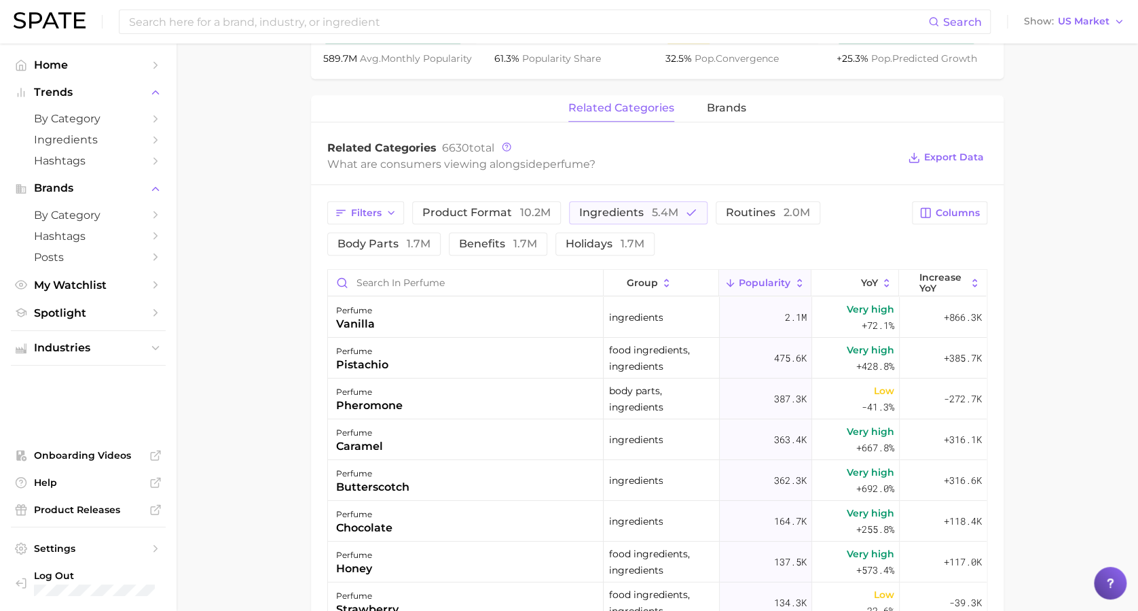
drag, startPoint x: 1679, startPoint y: 1, endPoint x: 236, endPoint y: 252, distance: 1464.5
click at [236, 252] on main "1. fragrance 2. personal fragrance 3. perfume products 4. perfume Overview Goog…" at bounding box center [658, 214] width 962 height 1500
click at [456, 457] on div "perfume chocolate" at bounding box center [466, 521] width 276 height 41
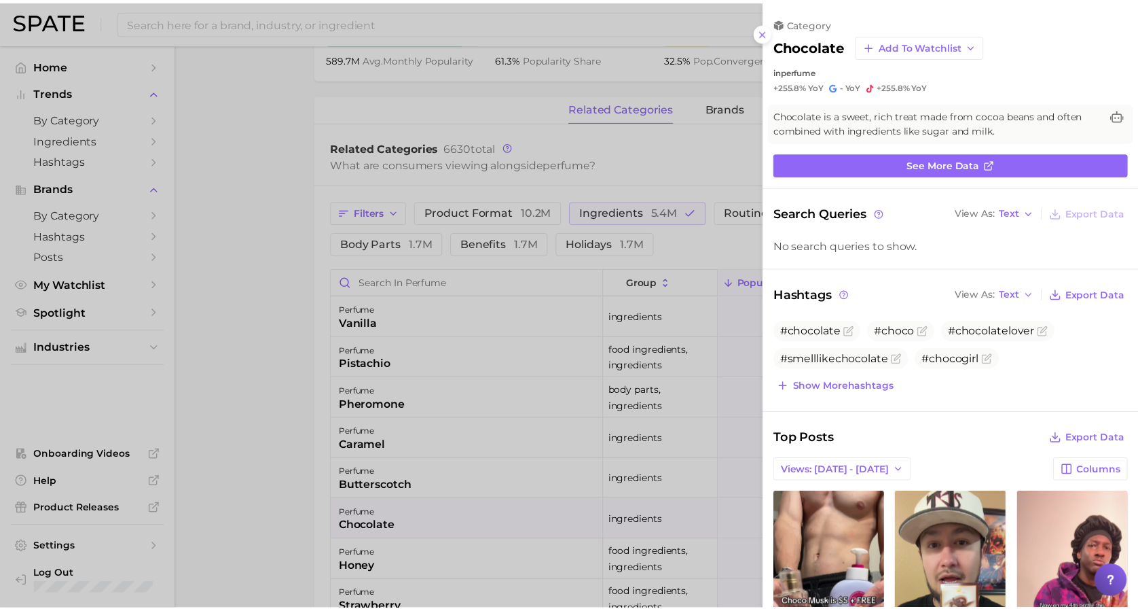
scroll to position [0, 0]
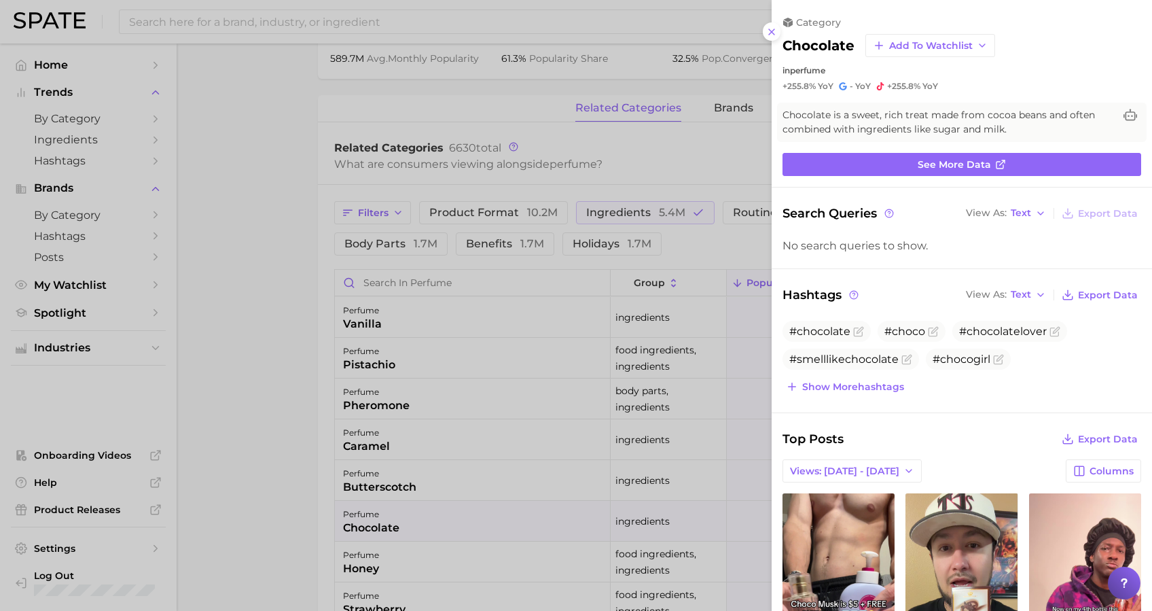
click at [284, 336] on div at bounding box center [576, 305] width 1152 height 611
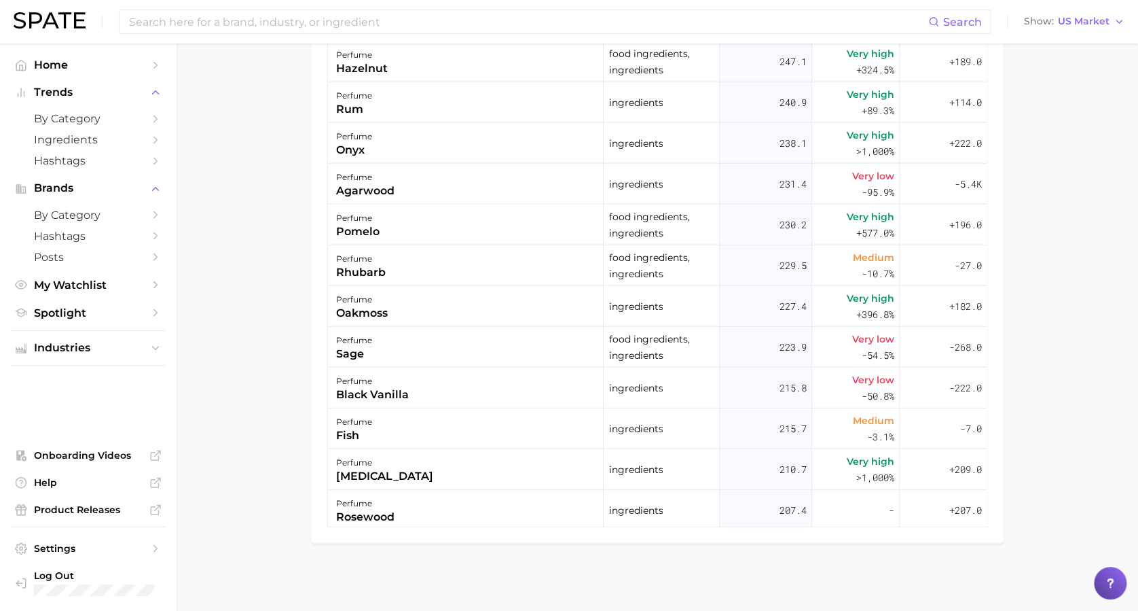
scroll to position [8817, 0]
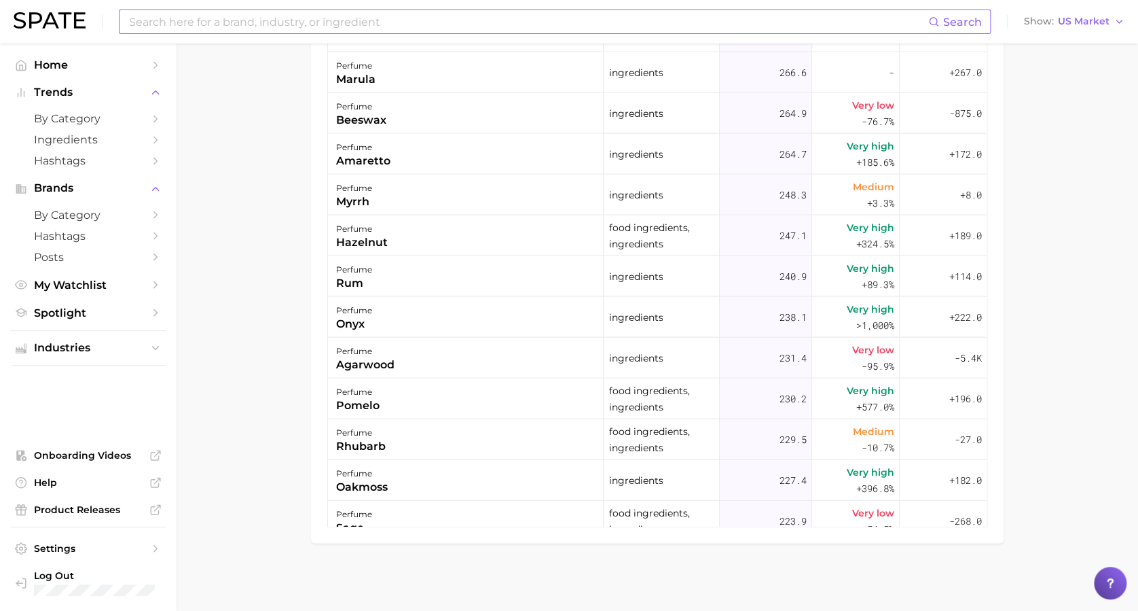
click at [312, 10] on input at bounding box center [528, 21] width 801 height 23
type input "FLORAL"
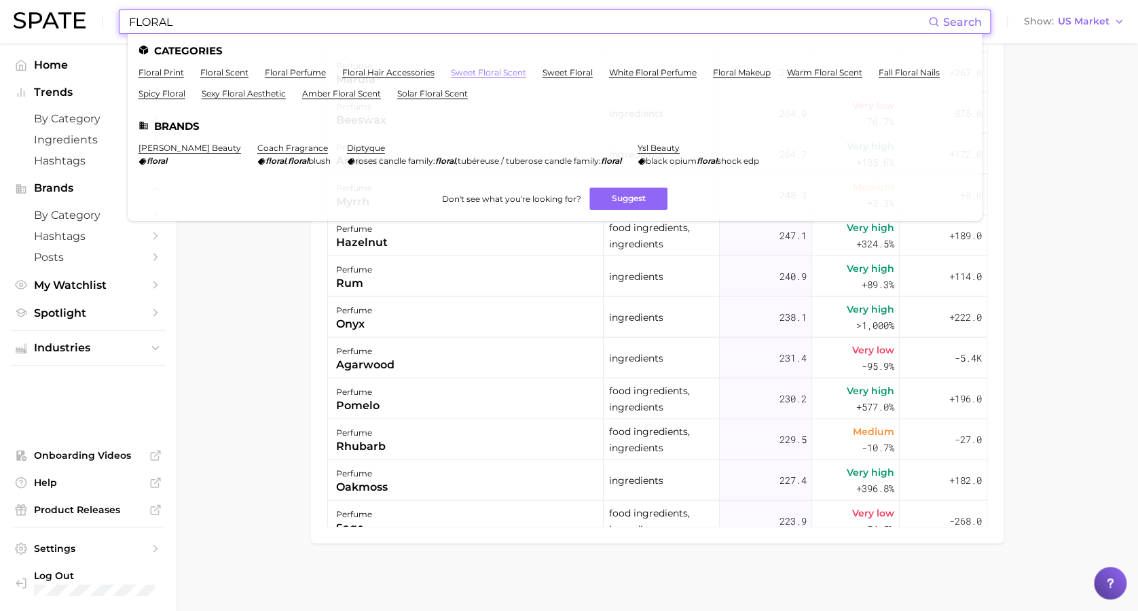
click at [500, 72] on link "sweet floral scent" at bounding box center [488, 72] width 75 height 10
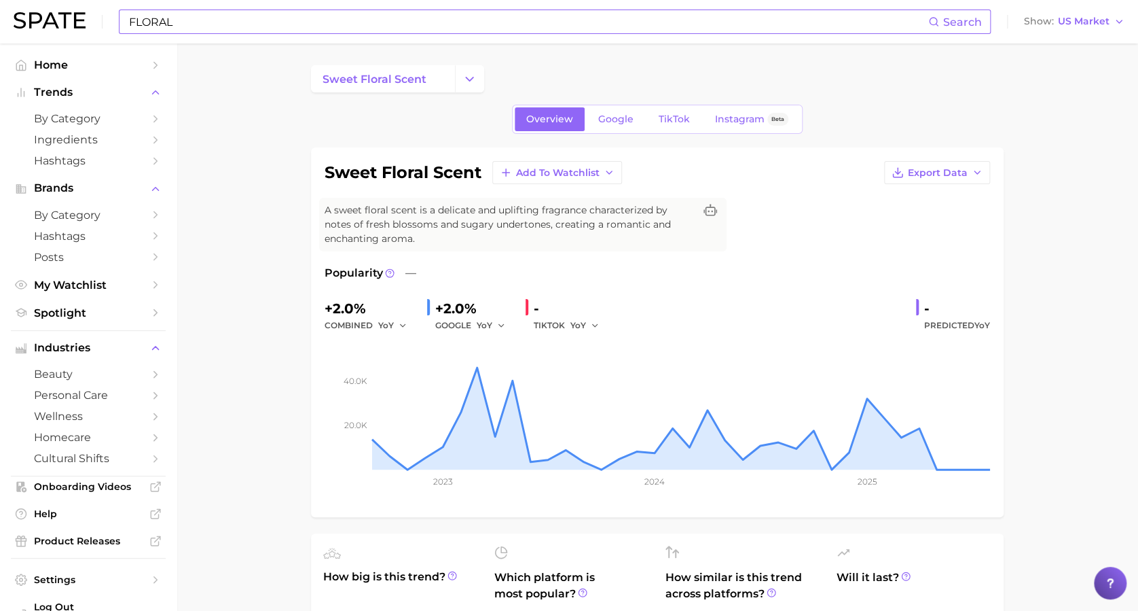
click at [494, 16] on input "FLORAL" at bounding box center [528, 21] width 801 height 23
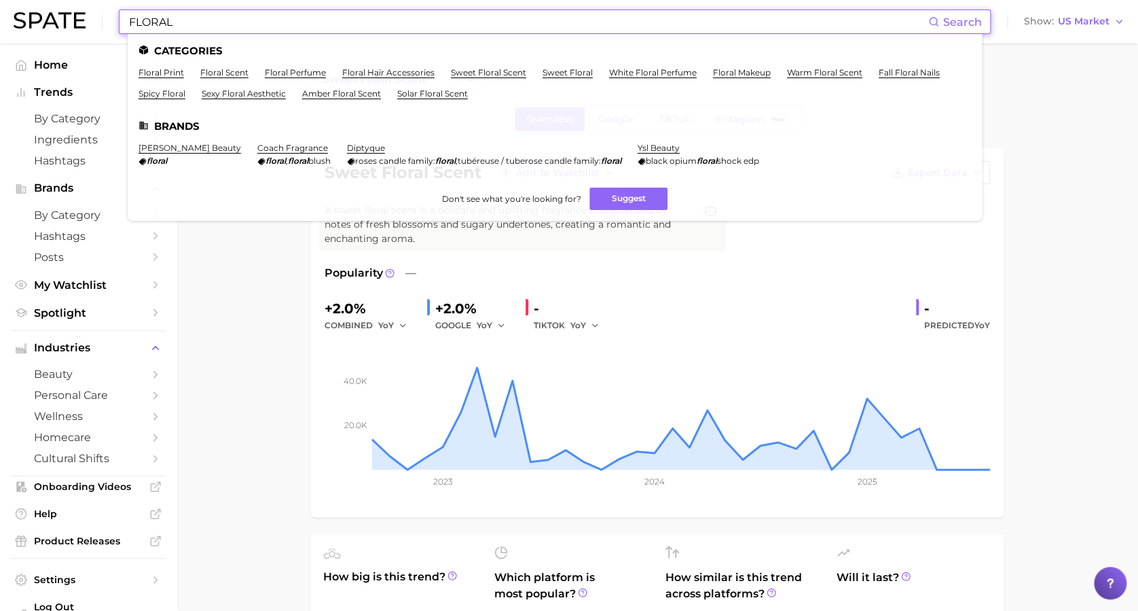
click at [550, 65] on ul "Categories floral print floral scent floral perfume floral hair accessories swe…" at bounding box center [555, 127] width 855 height 187
click at [553, 75] on link "sweet floral" at bounding box center [568, 72] width 50 height 10
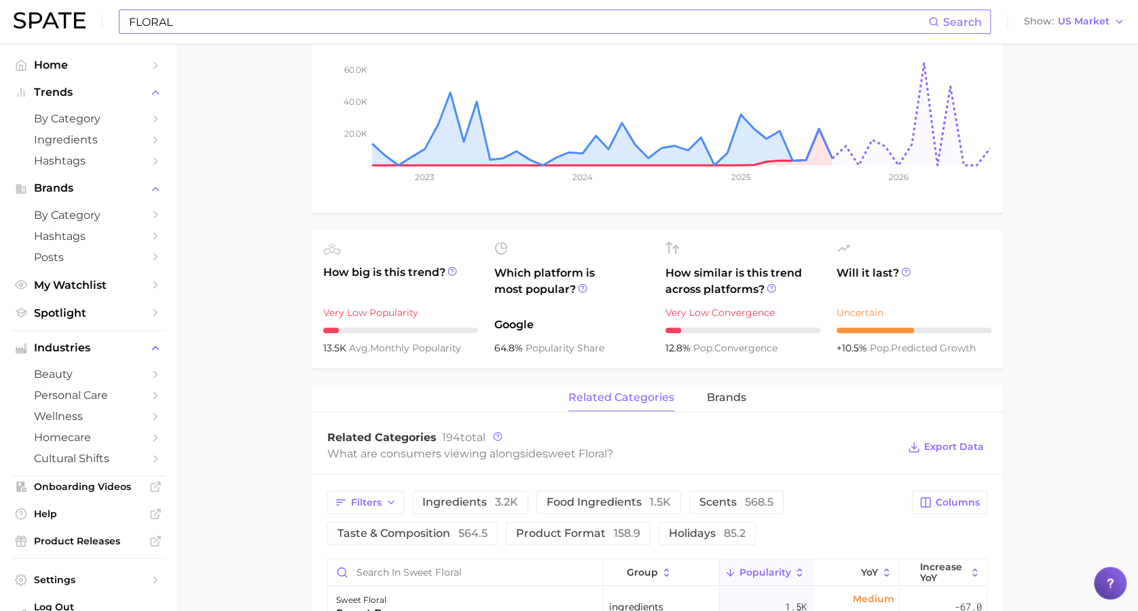
scroll to position [316, 0]
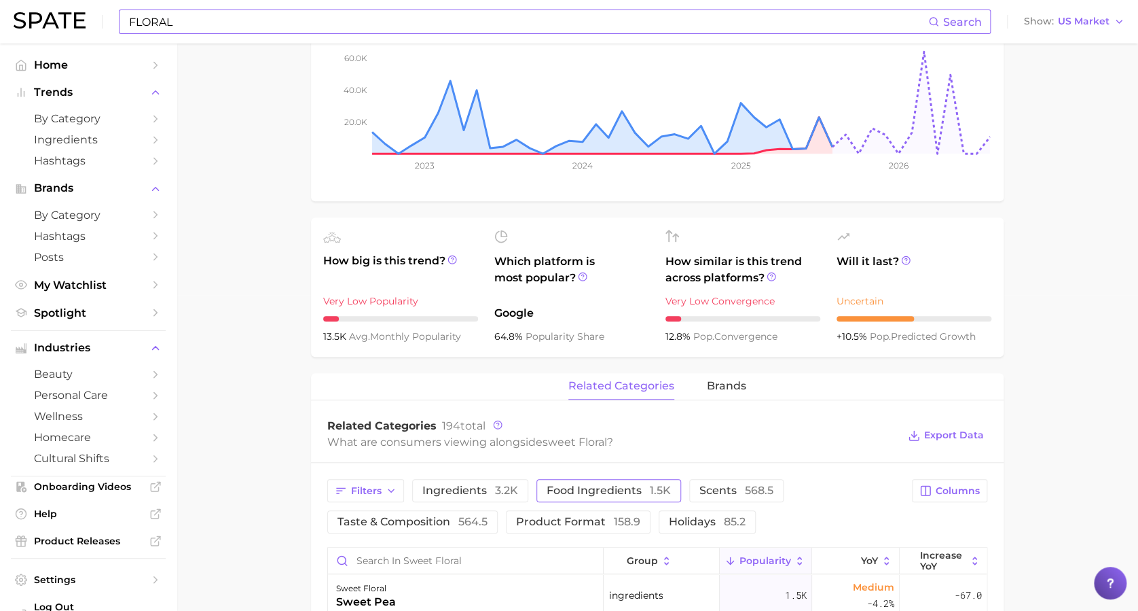
click at [582, 457] on span "food ingredients 1.5k" at bounding box center [609, 490] width 124 height 11
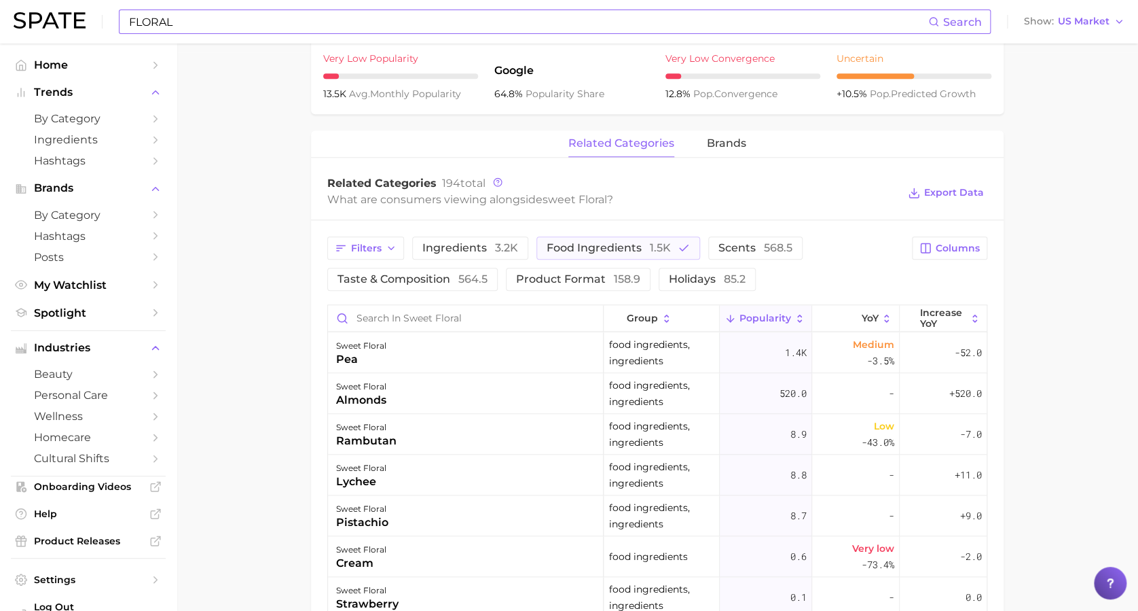
scroll to position [564, 0]
